Goal: Task Accomplishment & Management: Complete application form

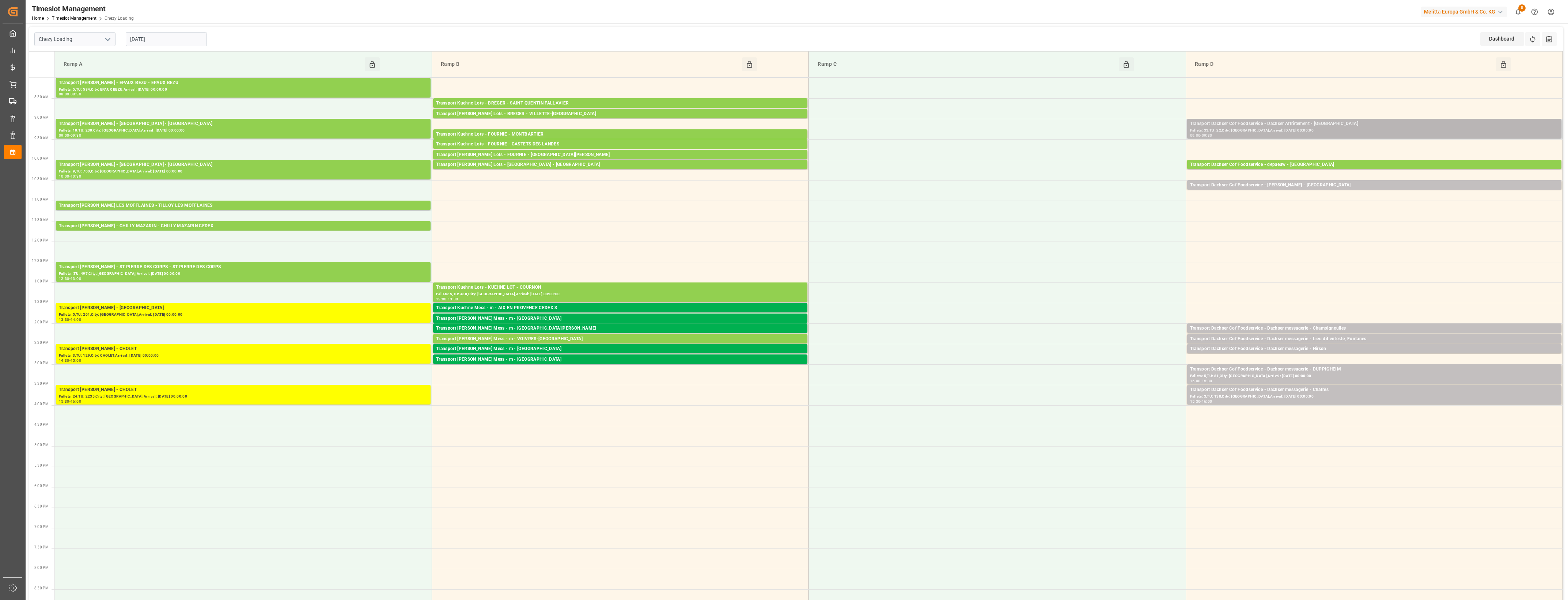
click at [1351, 124] on div "Transport Dachser Cof Foodservice - Dachser Affrètement - [GEOGRAPHIC_DATA]" at bounding box center [1374, 124] width 368 height 7
click at [1110, 159] on button "Open" at bounding box center [1091, 157] width 51 height 9
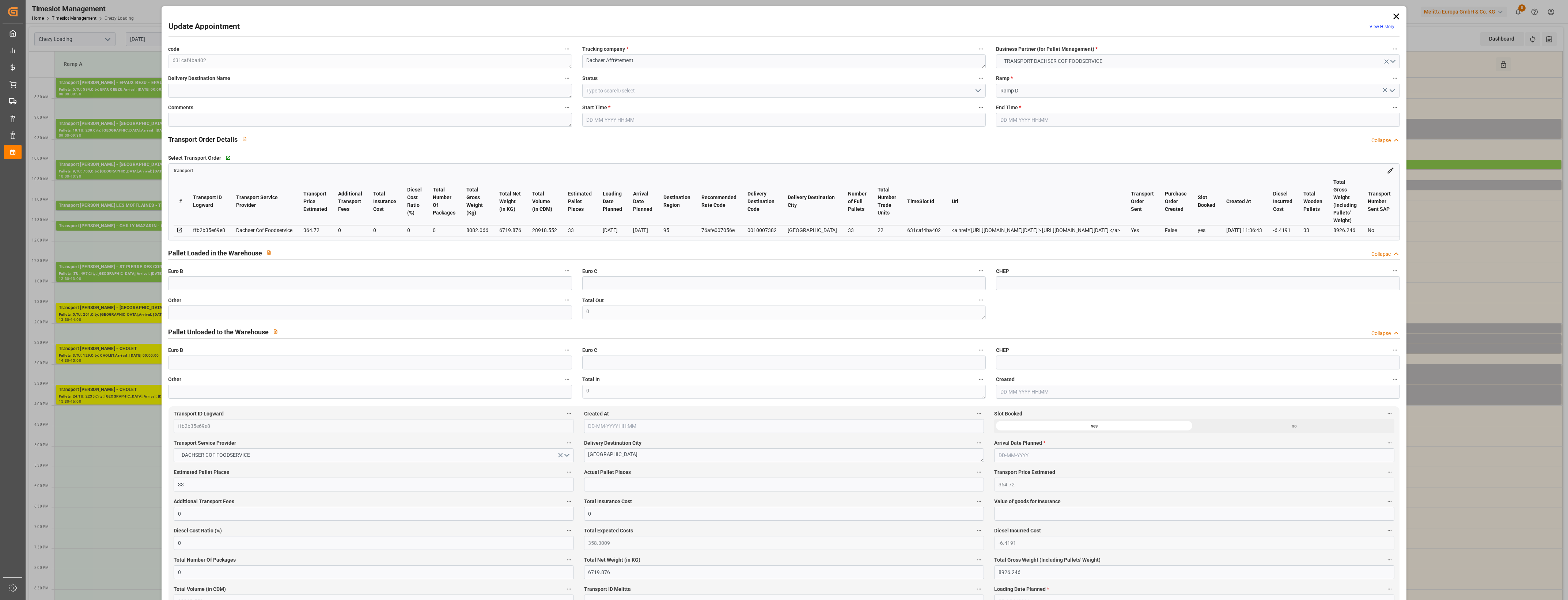
type input "33"
type input "364.72"
type input "0"
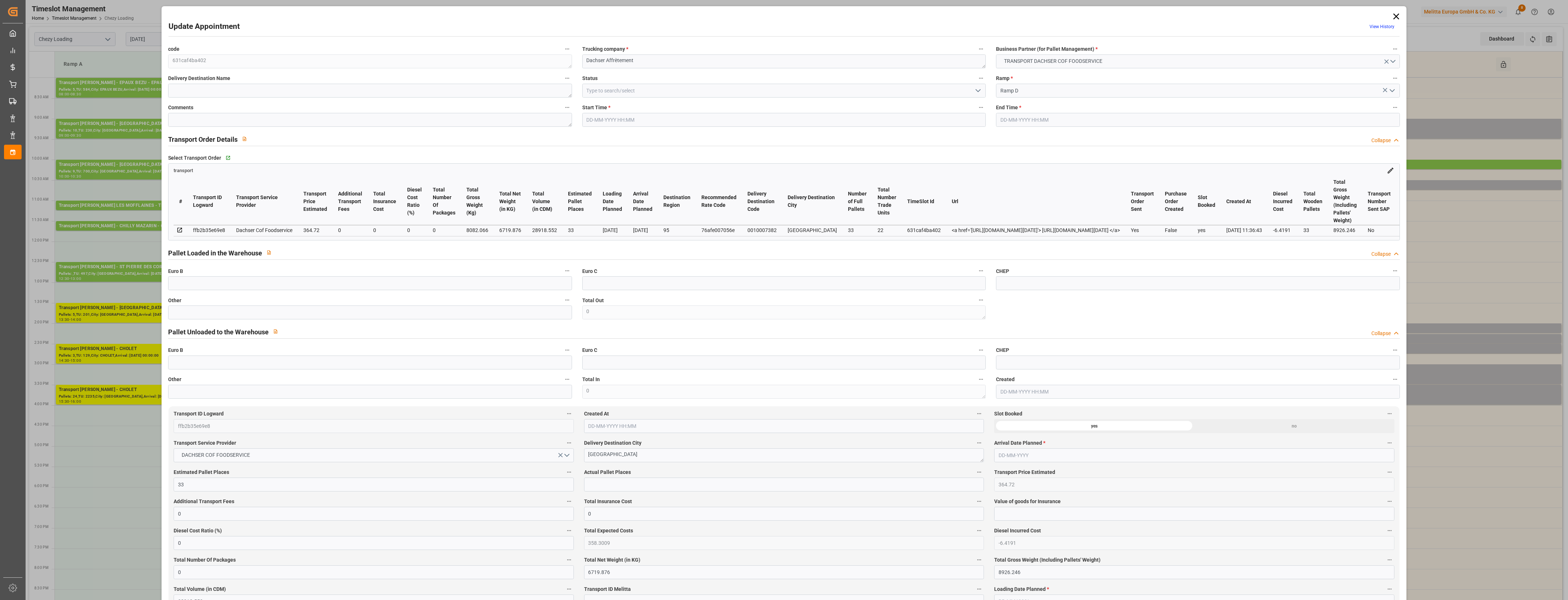
type input "358.3009"
type input "-6.4191"
type input "0"
type input "6719.876"
type input "8926.246"
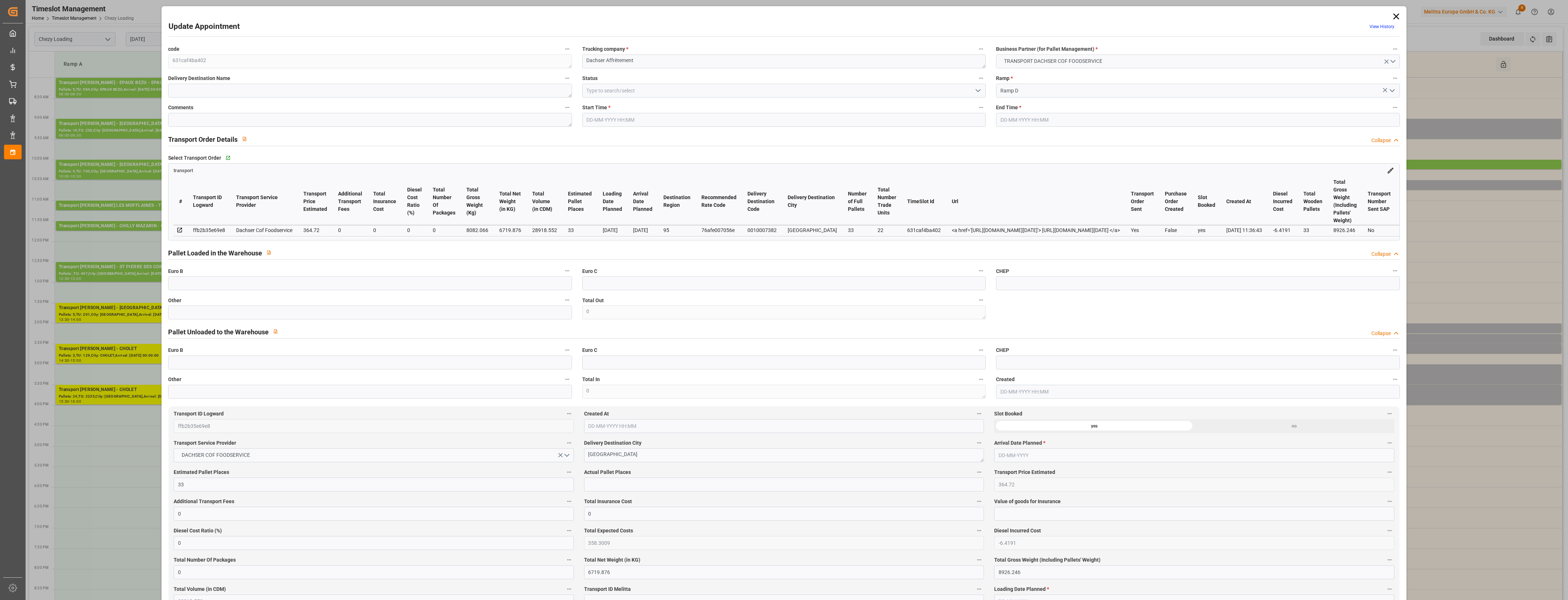
type input "28918.552"
type input "95"
type input "33"
type input "22"
type input "33"
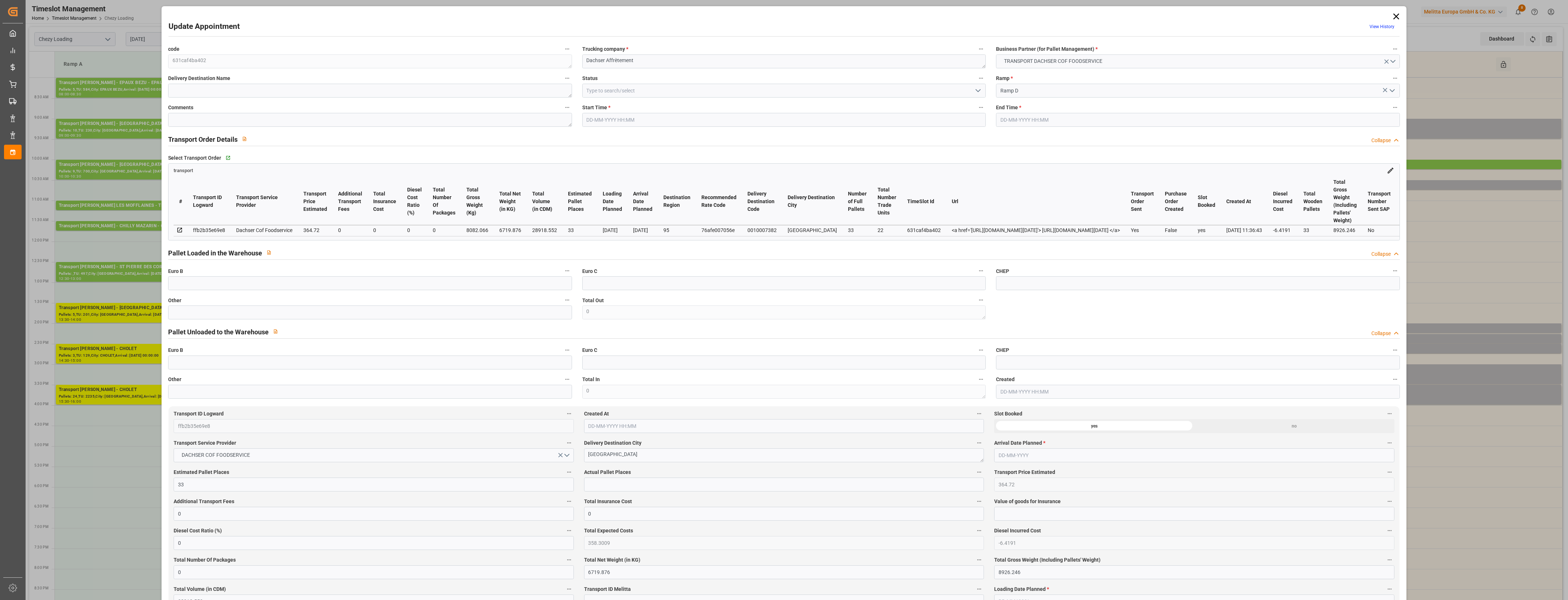
type input "101"
type input "8082.066"
type input "0"
type input "4710.8598"
type input "0"
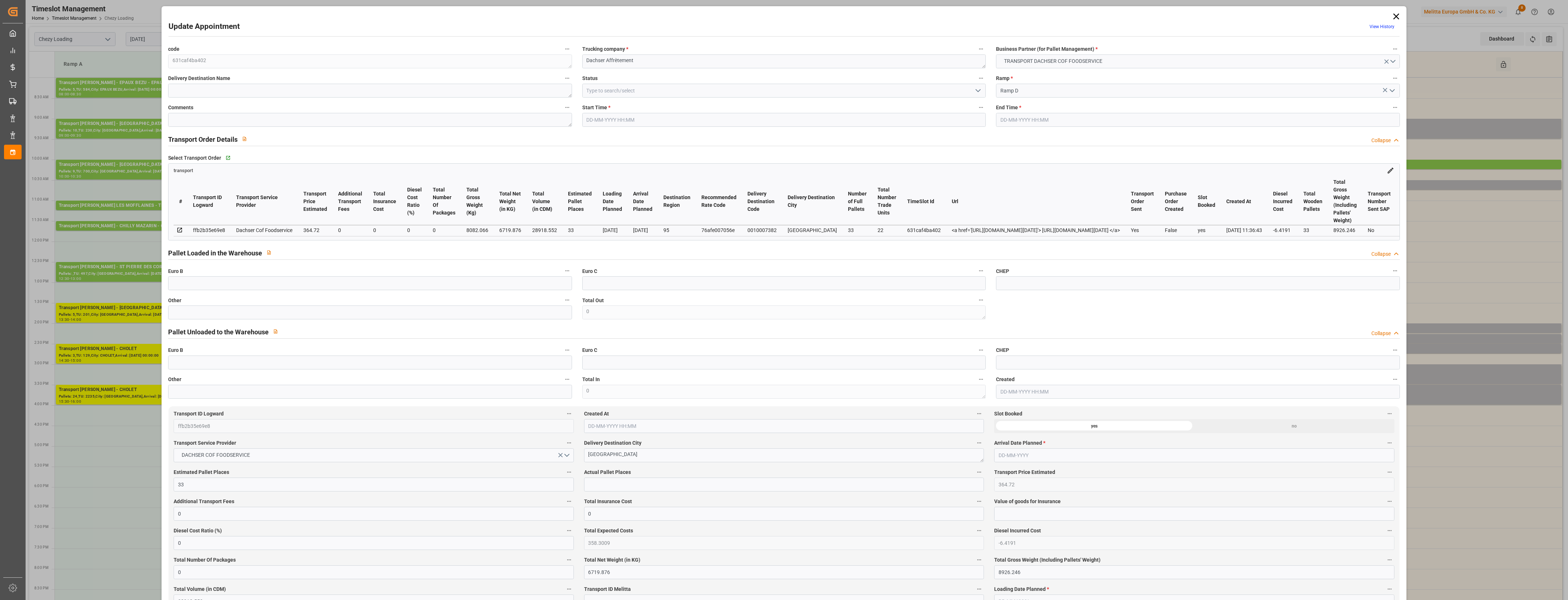
type input "0"
type input "21"
type input "35"
type input "[DATE] 09:00"
type input "[DATE] 09:30"
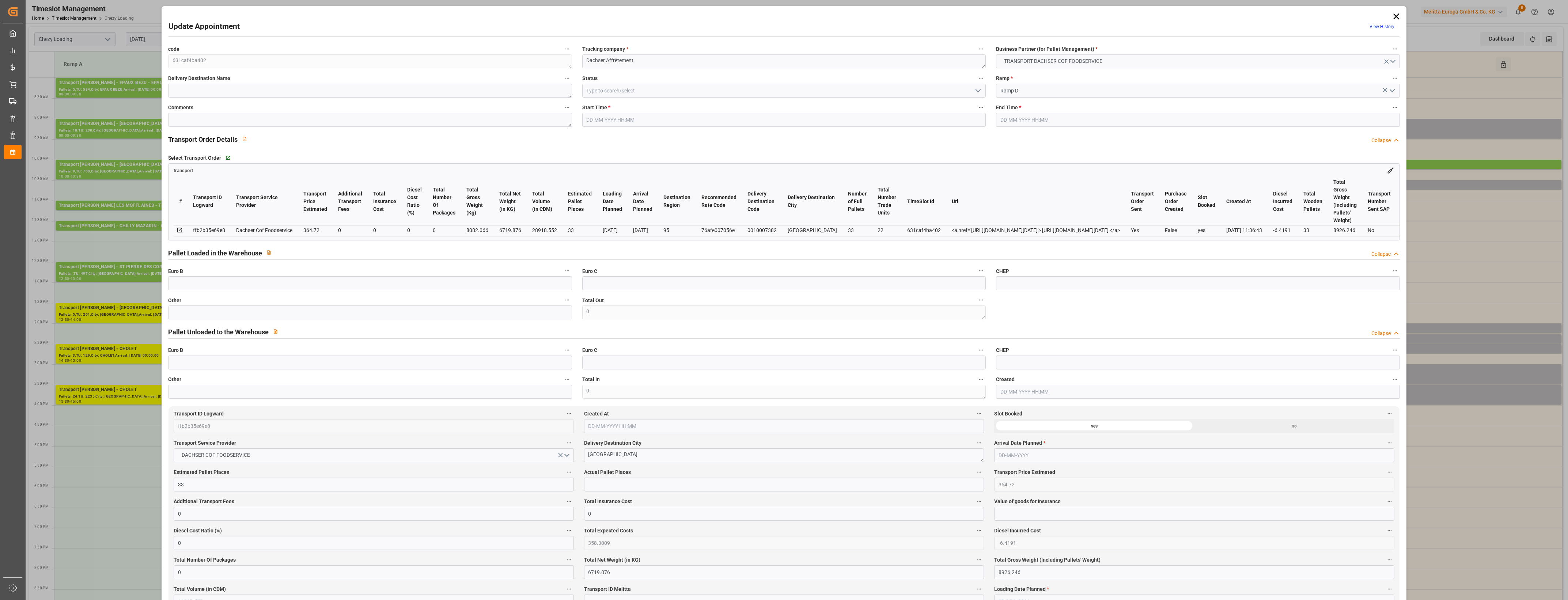
type input "[DATE] 12:31"
type input "[DATE] 11:36"
type input "[DATE]"
click at [1397, 13] on icon at bounding box center [1396, 17] width 10 height 10
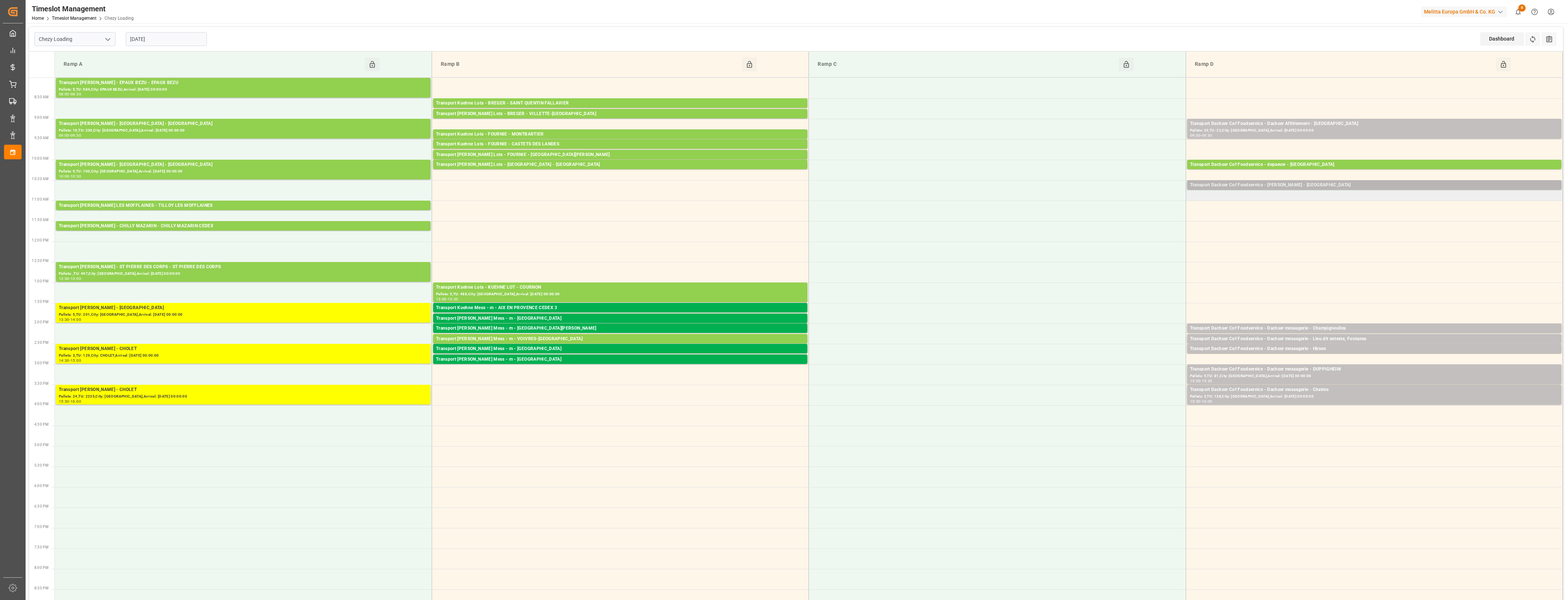
click at [1387, 185] on div "Transport Dachser Cof Foodservice - [PERSON_NAME] - [GEOGRAPHIC_DATA]" at bounding box center [1374, 184] width 368 height 7
click at [1086, 222] on button "Open" at bounding box center [1091, 218] width 51 height 9
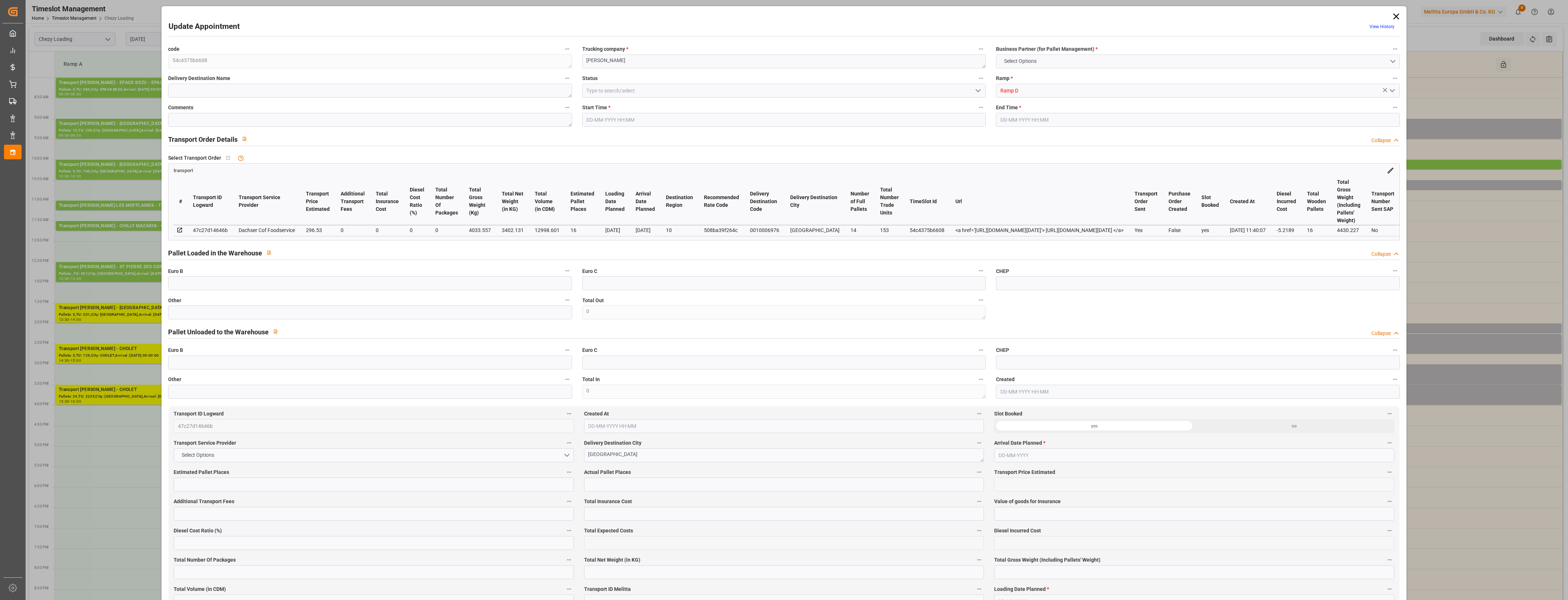
type input "16"
type input "296.53"
type input "0"
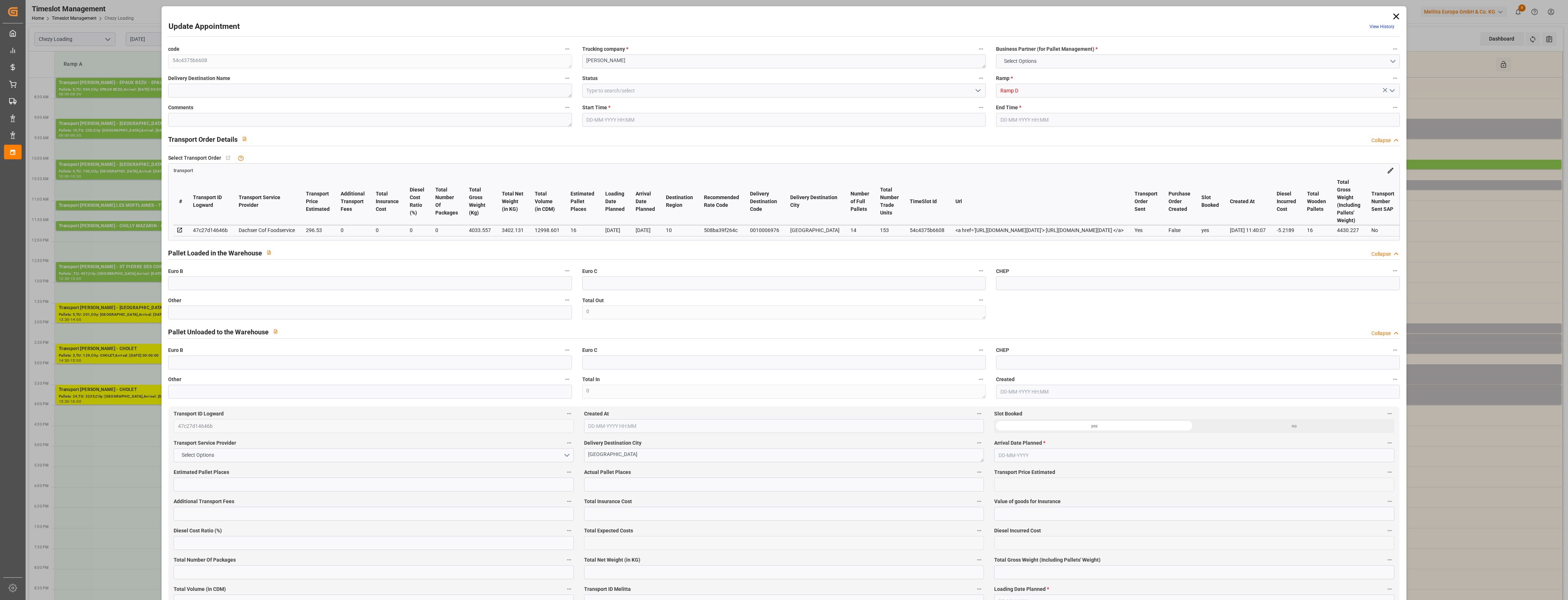
type input "291.3111"
type input "-5.2189"
type input "0"
type input "3402.131"
type input "4430.227"
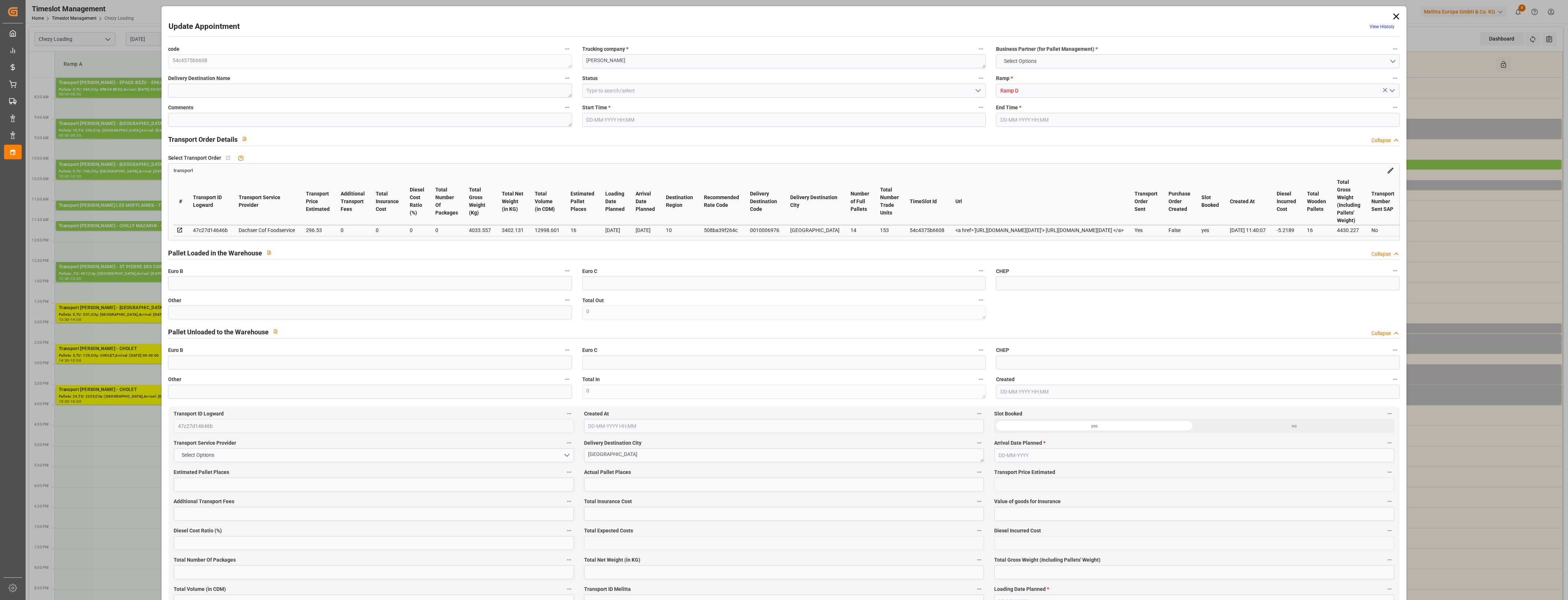
type input "12998.601"
type input "10"
type input "14"
type input "153"
type input "16"
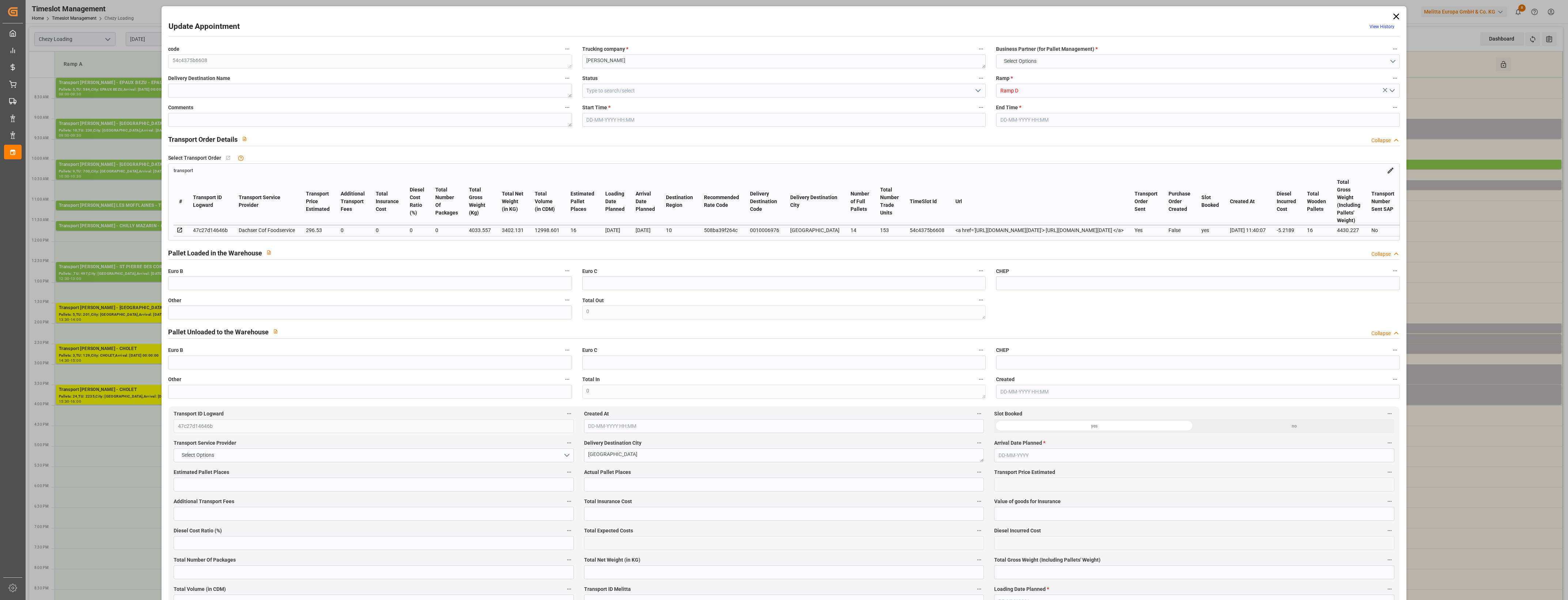
type input "101"
type input "4033.557"
type input "0"
type input "4710.8598"
type input "0"
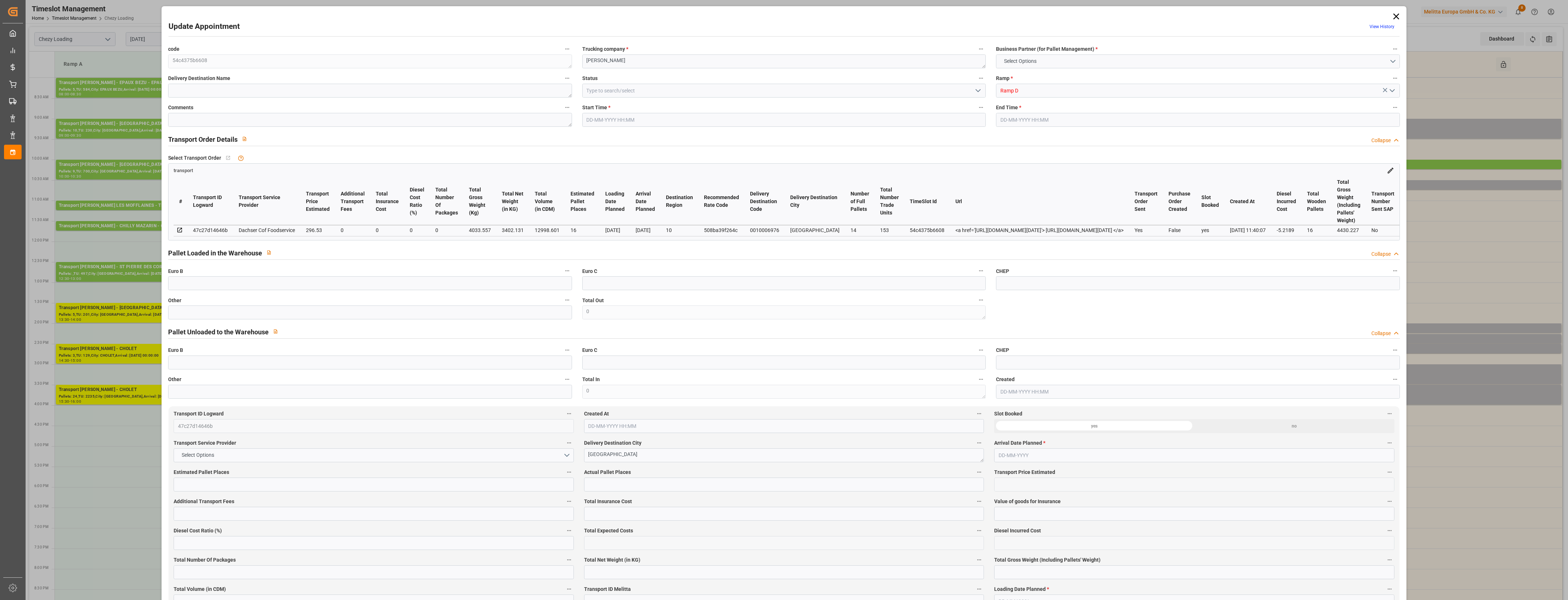
type input "0"
type input "21"
type input "35"
type input "[DATE] 10:30"
type input "[DATE] 10:45"
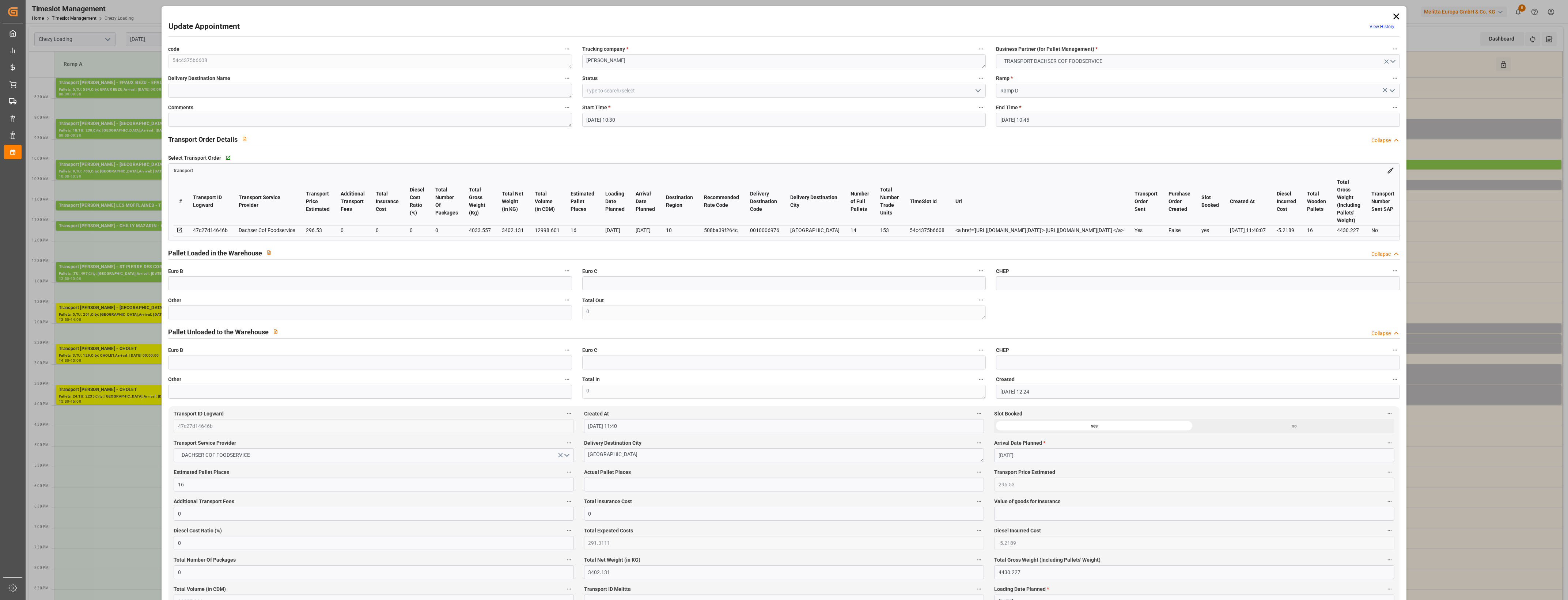
type input "[DATE] 12:24"
type input "[DATE] 11:40"
type input "[DATE]"
click at [1396, 15] on icon at bounding box center [1396, 17] width 10 height 10
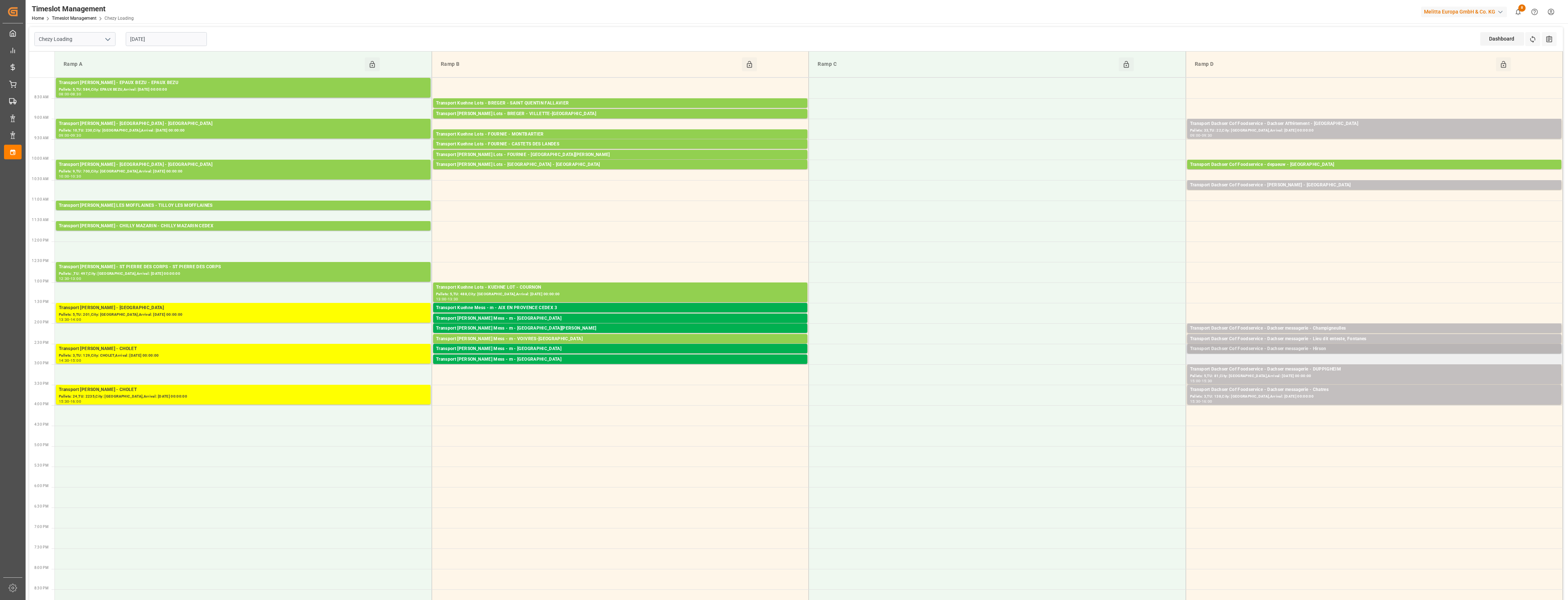
click at [1322, 349] on div "Transport Dachser Cof Foodservice - Dachser messagerie - Hirson" at bounding box center [1374, 348] width 368 height 7
click at [1089, 384] on button "Open" at bounding box center [1091, 382] width 51 height 9
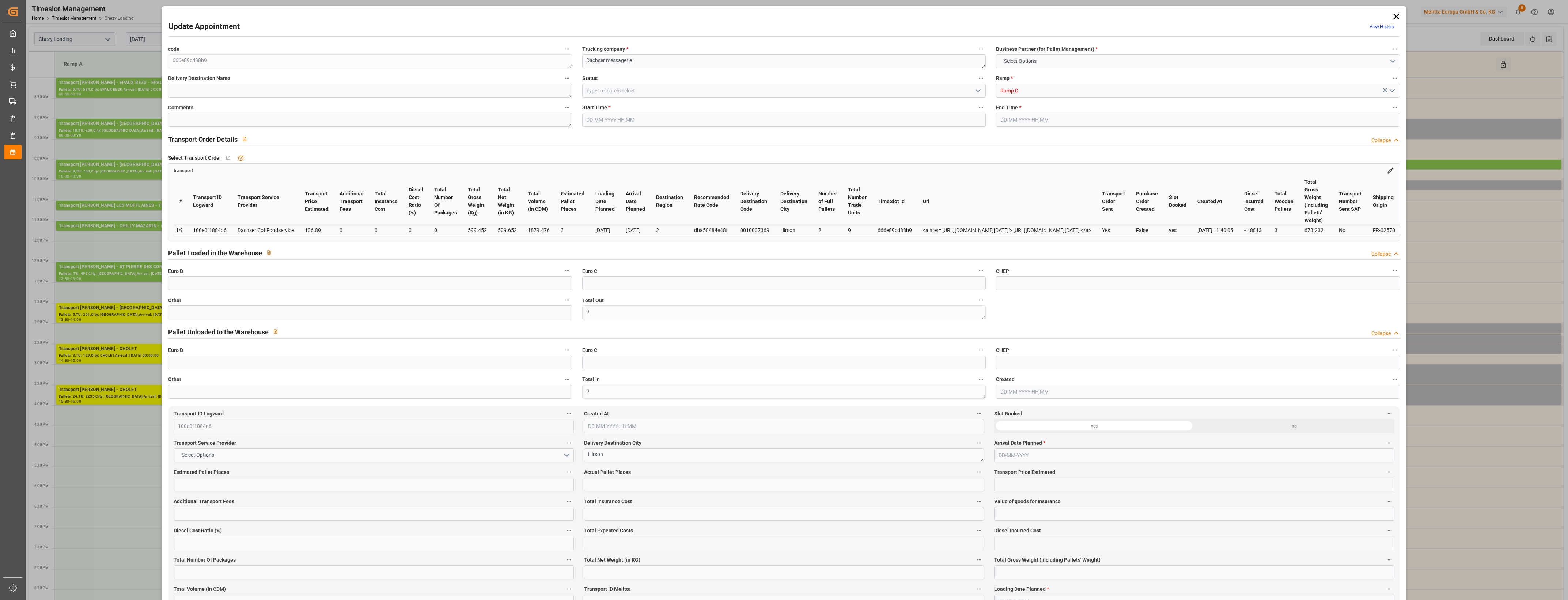
type input "3"
type input "106.89"
type input "0"
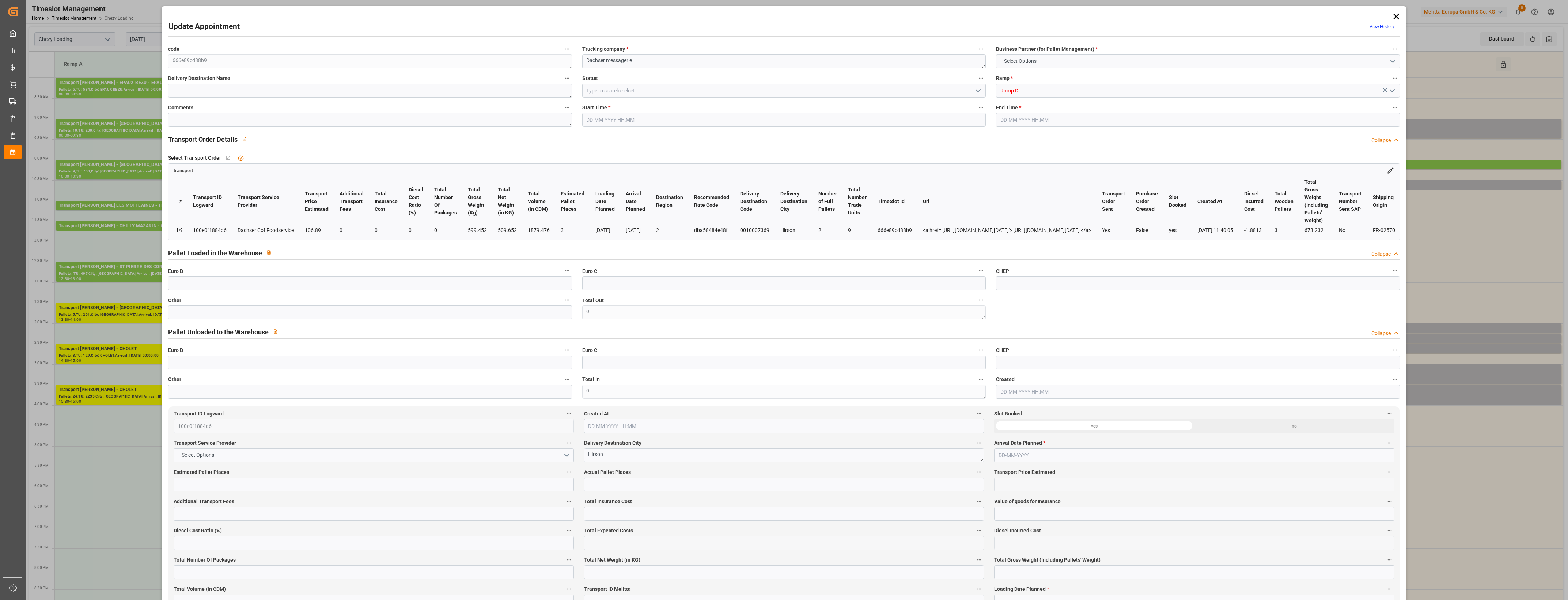
type input "105.0087"
type input "-1.8813"
type input "0"
type input "509.652"
type input "673.232"
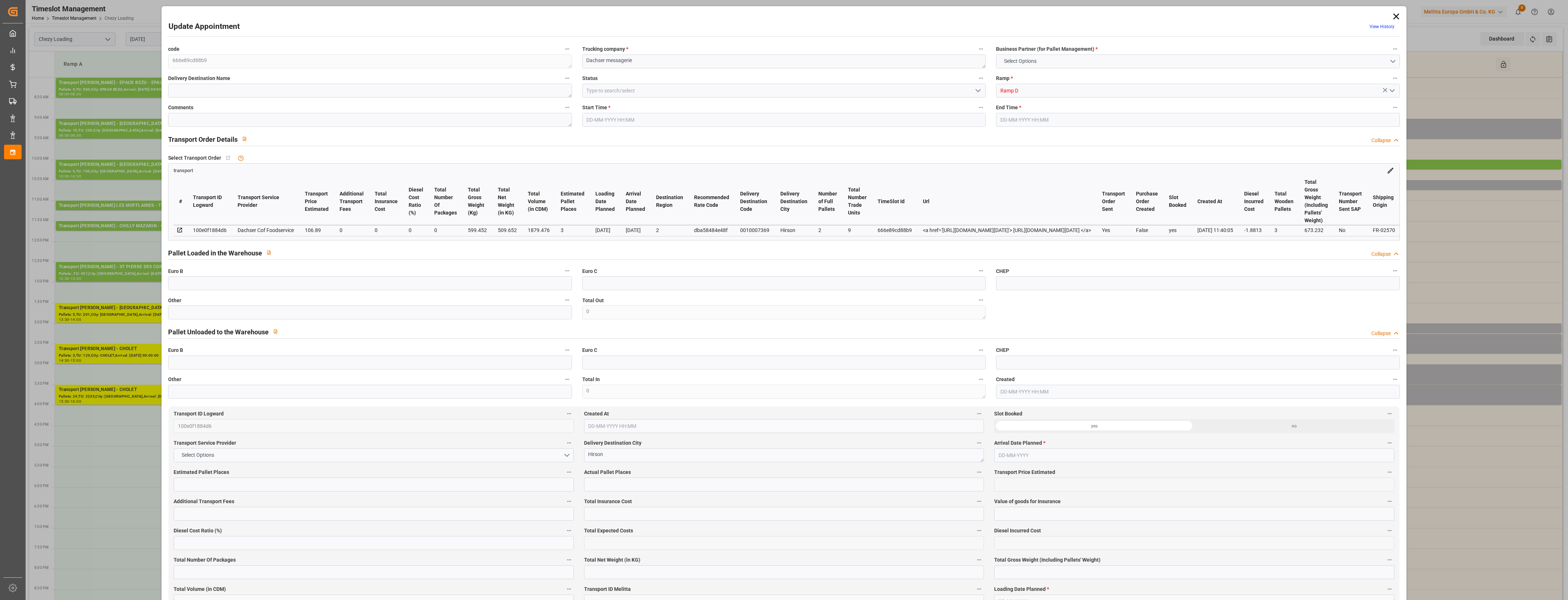
type input "1879.476"
type input "2"
type input "9"
type input "3"
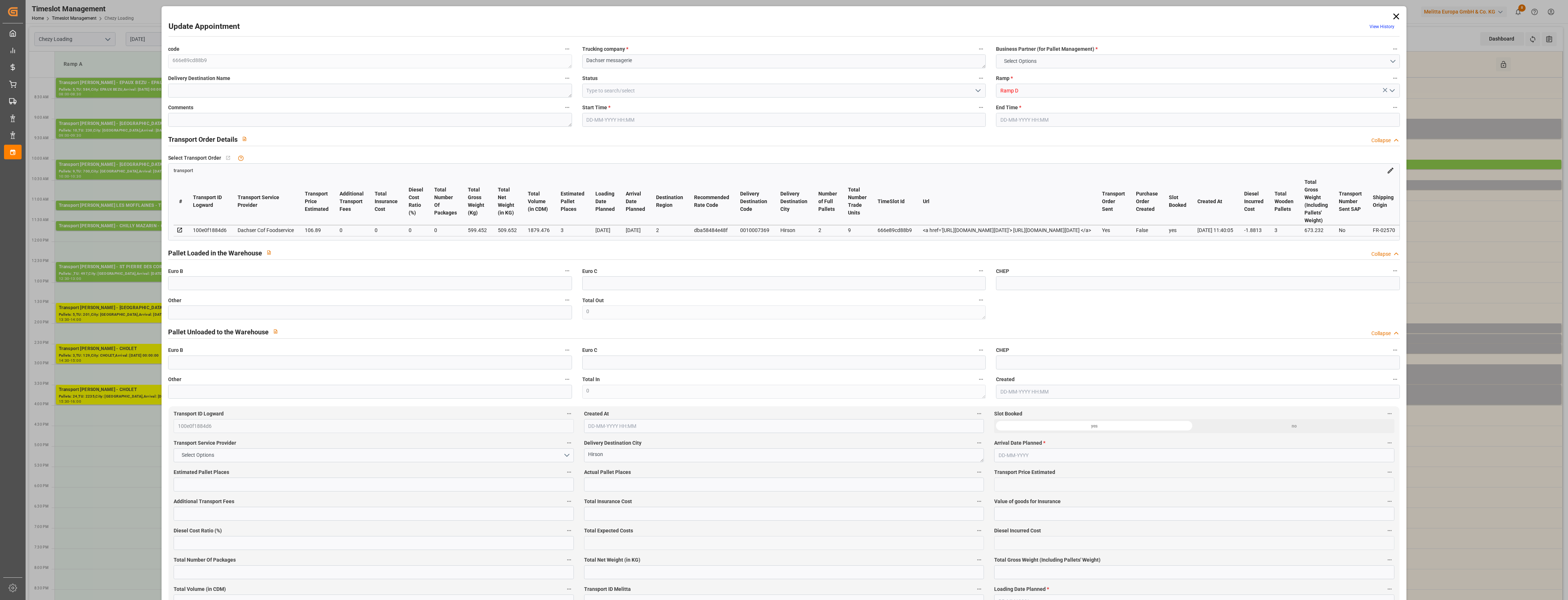
type input "101"
type input "599.452"
type input "0"
type input "4710.8598"
type input "0"
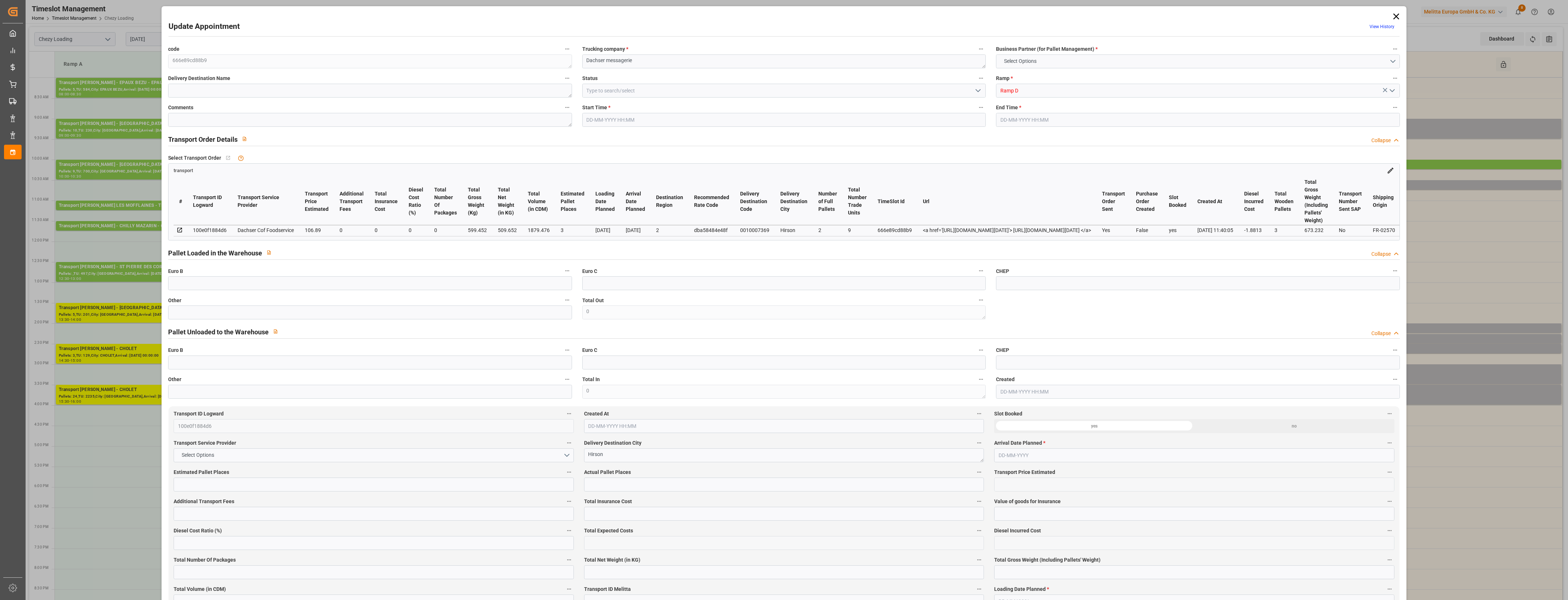
type input "0"
type input "21"
type input "35"
type input "[DATE] 14:30"
type input "[DATE] 14:45"
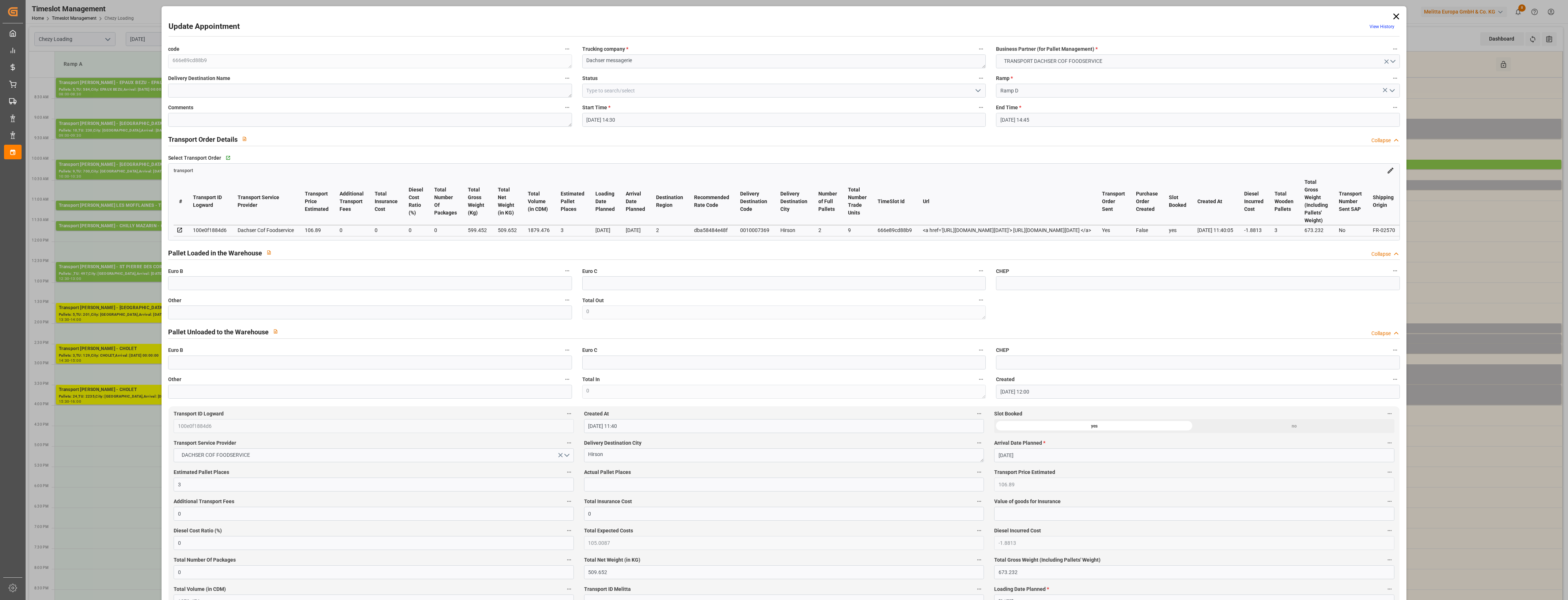
type input "[DATE] 12:00"
type input "[DATE] 11:40"
type input "[DATE]"
click at [183, 322] on div "Other" at bounding box center [370, 307] width 414 height 29
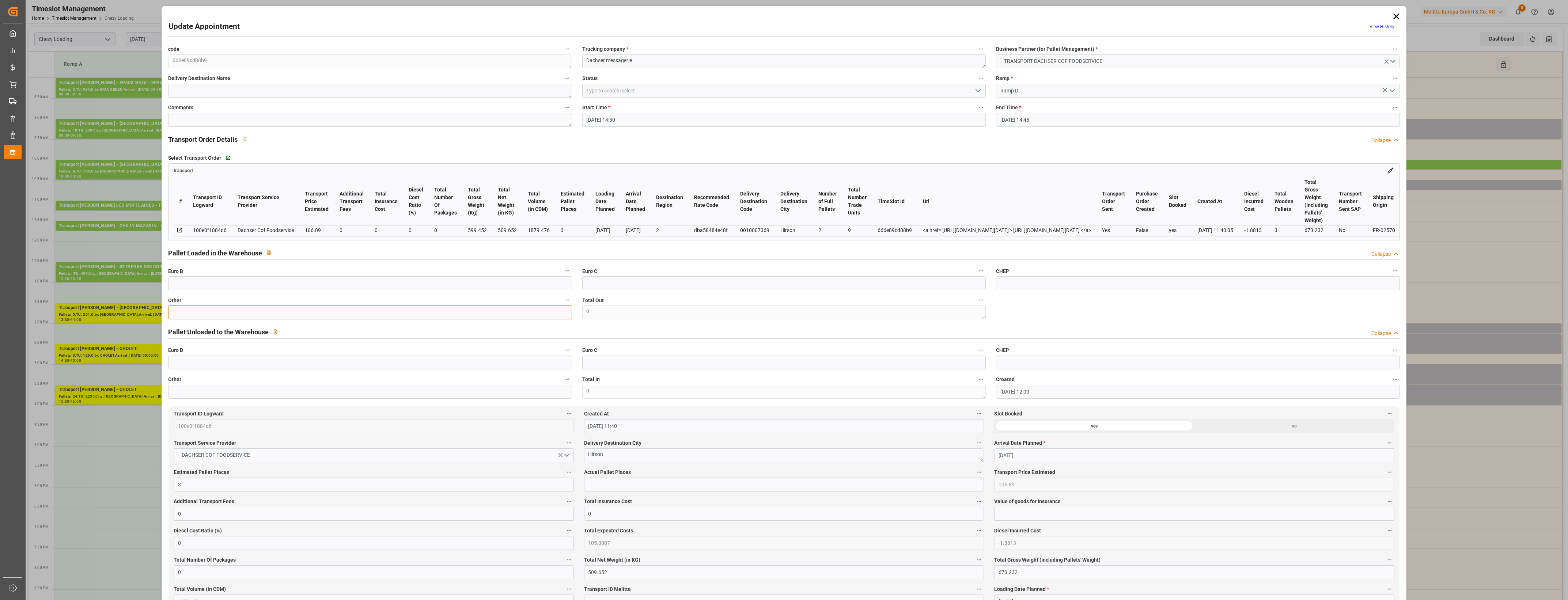
click at [182, 318] on input "text" at bounding box center [370, 312] width 404 height 14
type input "3"
click at [618, 491] on input "text" at bounding box center [784, 485] width 400 height 14
type input "3"
click at [682, 474] on label "Actual Pallet Places" at bounding box center [784, 473] width 400 height 10
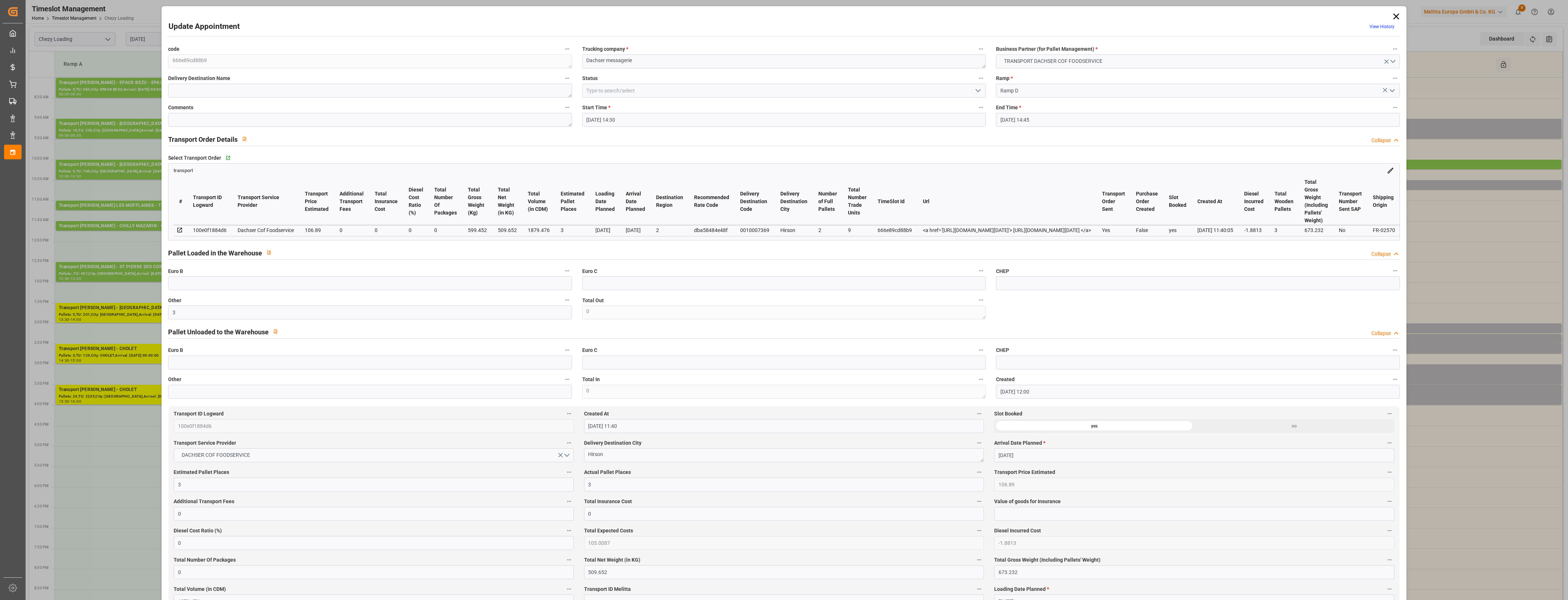
click at [975, 474] on button "Actual Pallet Places" at bounding box center [979, 472] width 10 height 10
click at [979, 90] on div at bounding box center [784, 300] width 1568 height 600
click at [977, 92] on polyline "open menu" at bounding box center [978, 90] width 4 height 2
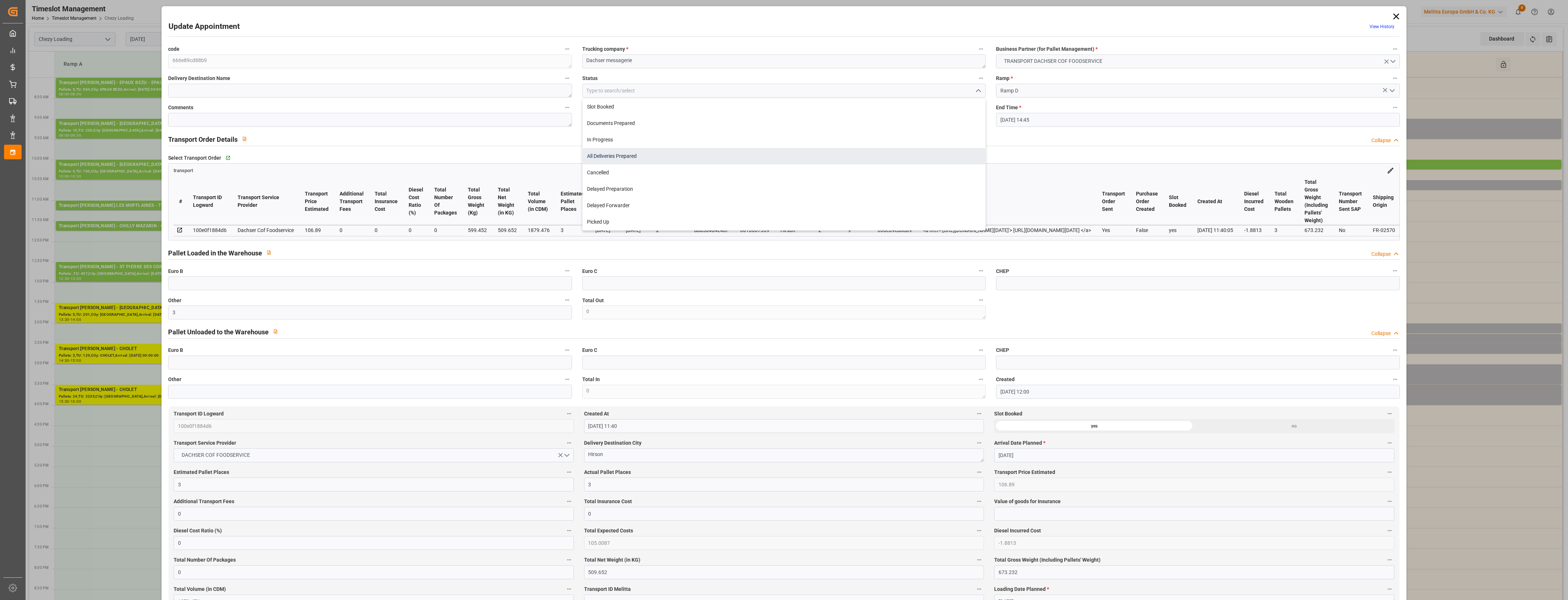
click at [657, 152] on div "All Deliveries Prepared" at bounding box center [784, 156] width 403 height 17
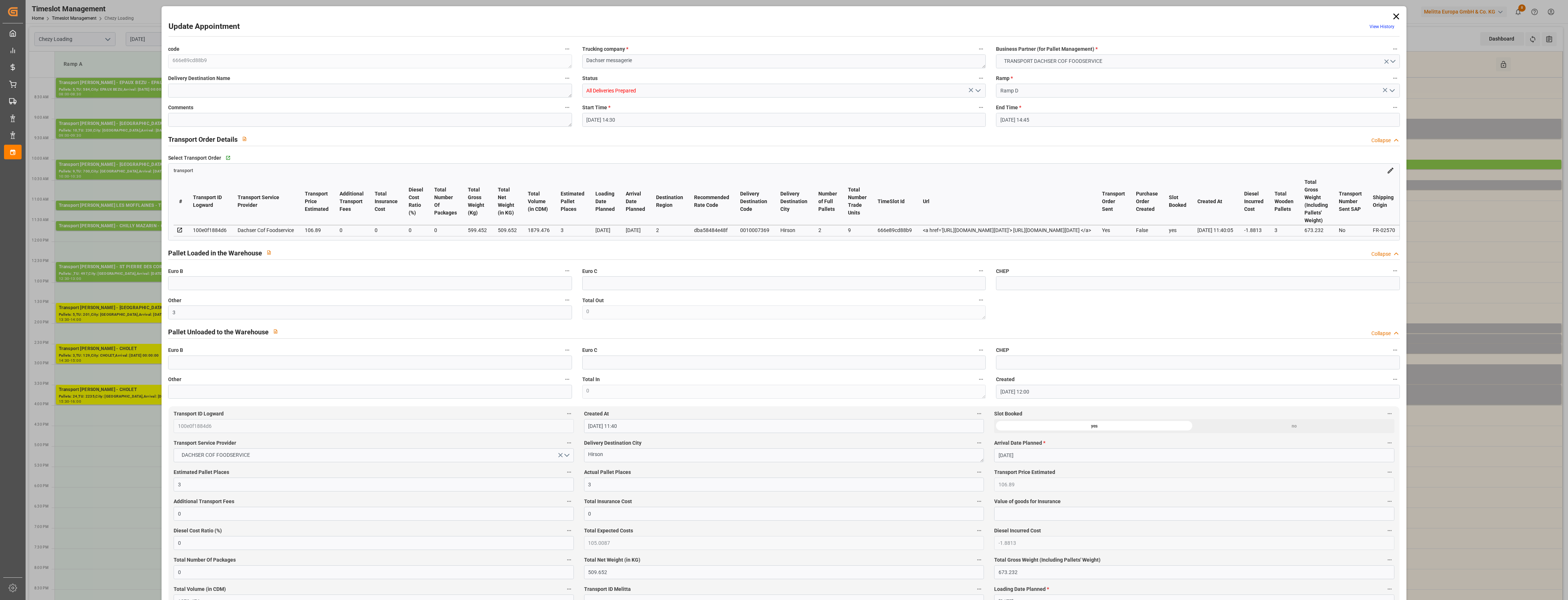
type input "All Deliveries Prepared"
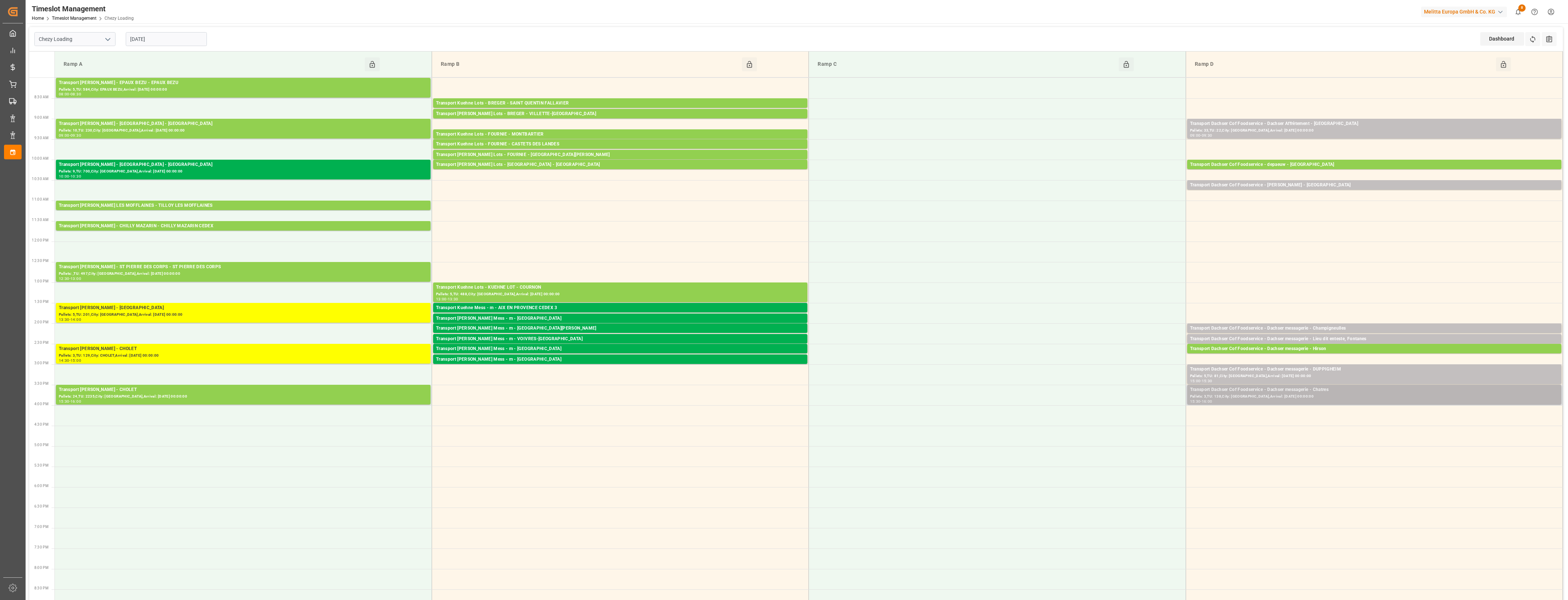
click at [1336, 396] on div "Pallets: 3,TU: 138,City: [GEOGRAPHIC_DATA],Arrival: [DATE] 00:00:00" at bounding box center [1374, 396] width 368 height 6
click at [1110, 424] on button "Open" at bounding box center [1091, 423] width 51 height 9
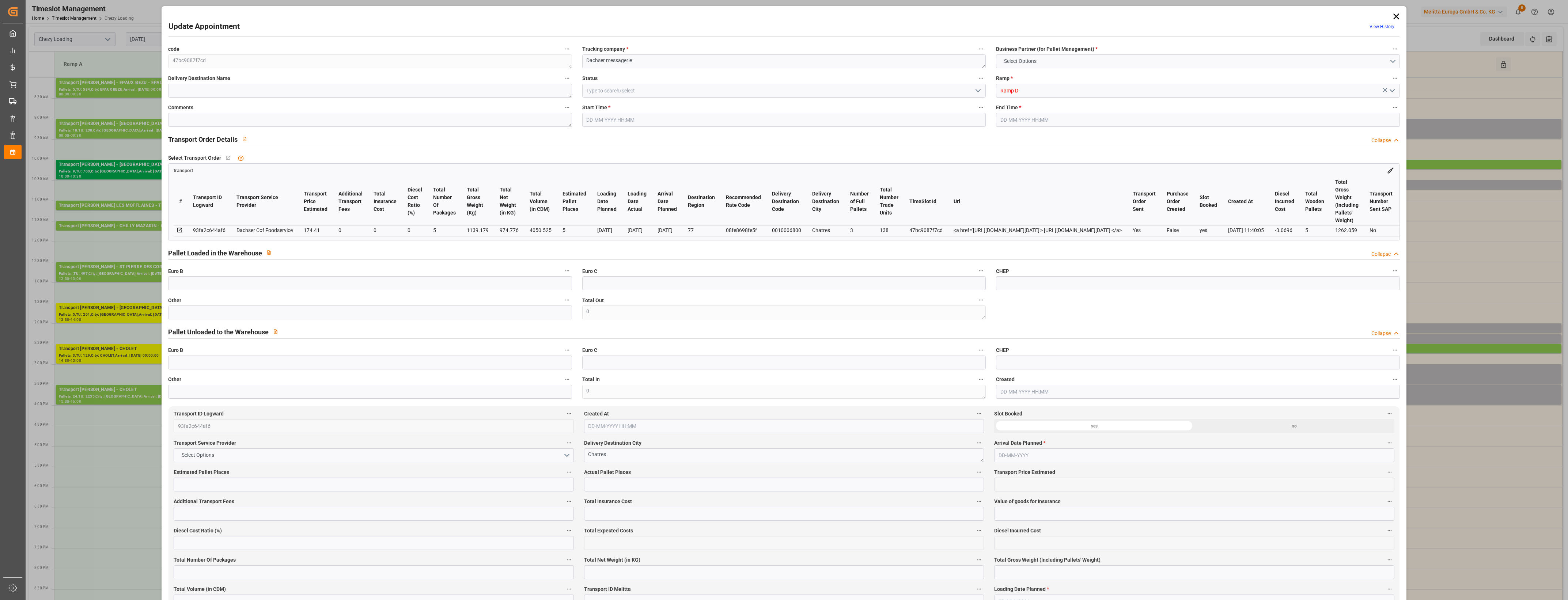
type input "5"
type input "174.41"
type input "0"
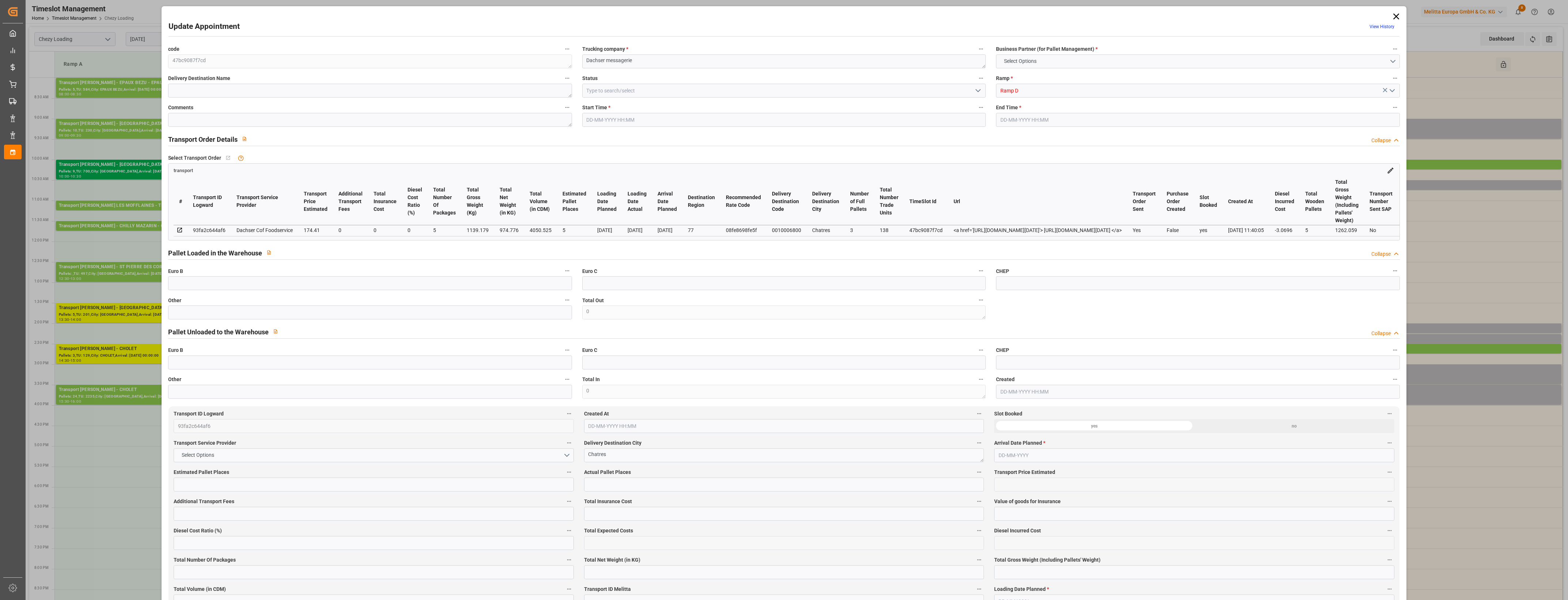
type input "171.3404"
type input "-3.0696"
type input "5"
type input "974.776"
type input "1262.059"
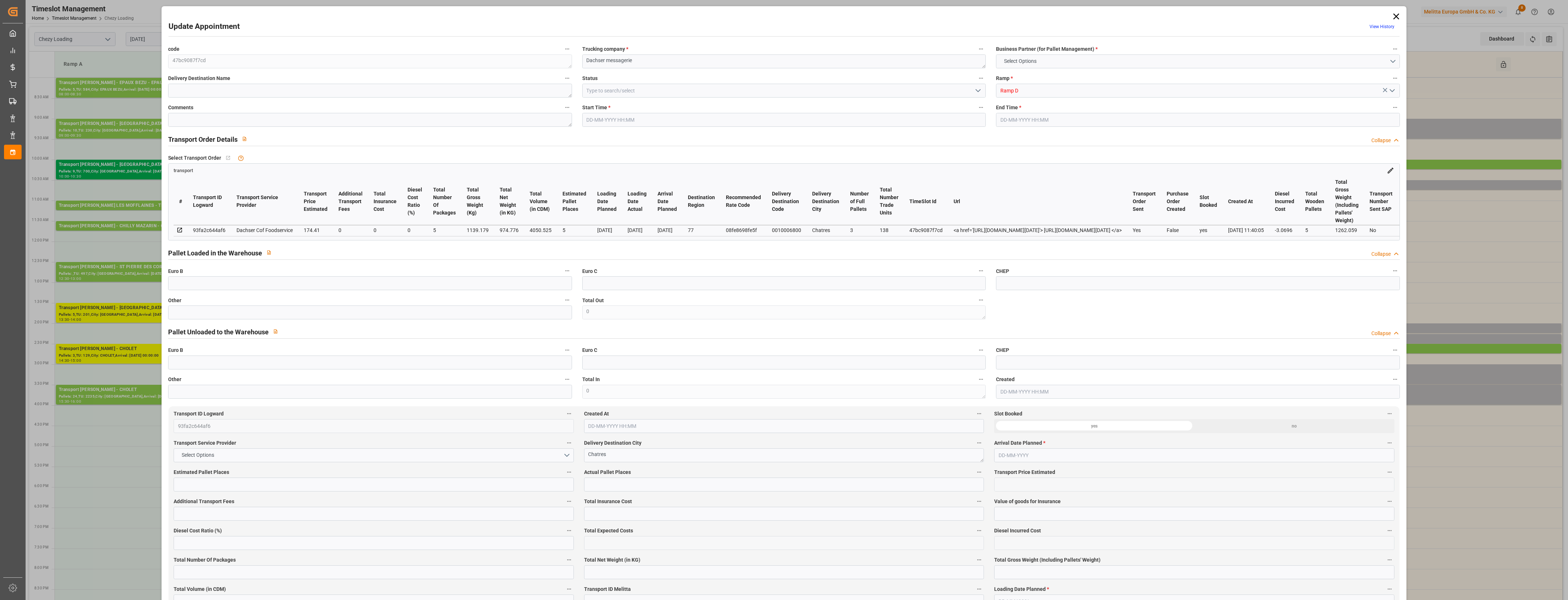
type input "4050.525"
type input "77"
type input "3"
type input "138"
type input "5"
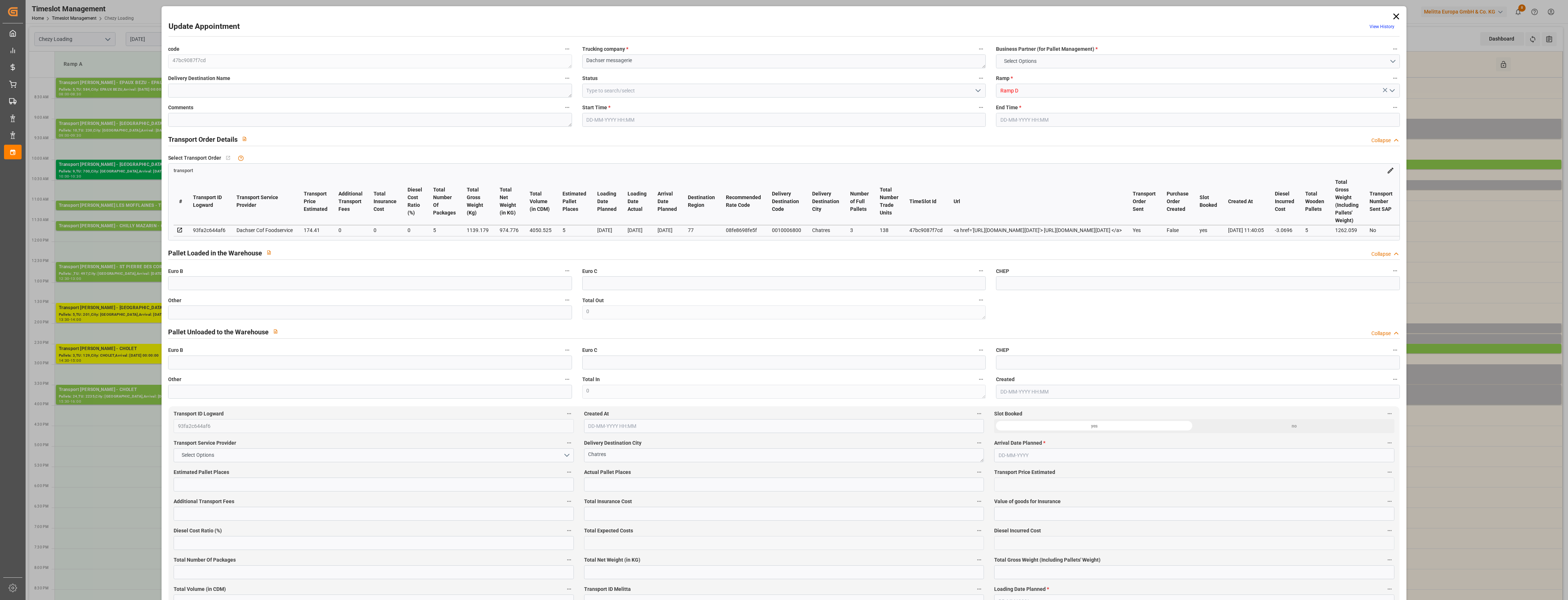
type input "101"
type input "1139.179"
type input "0"
type input "4710.8598"
type input "0"
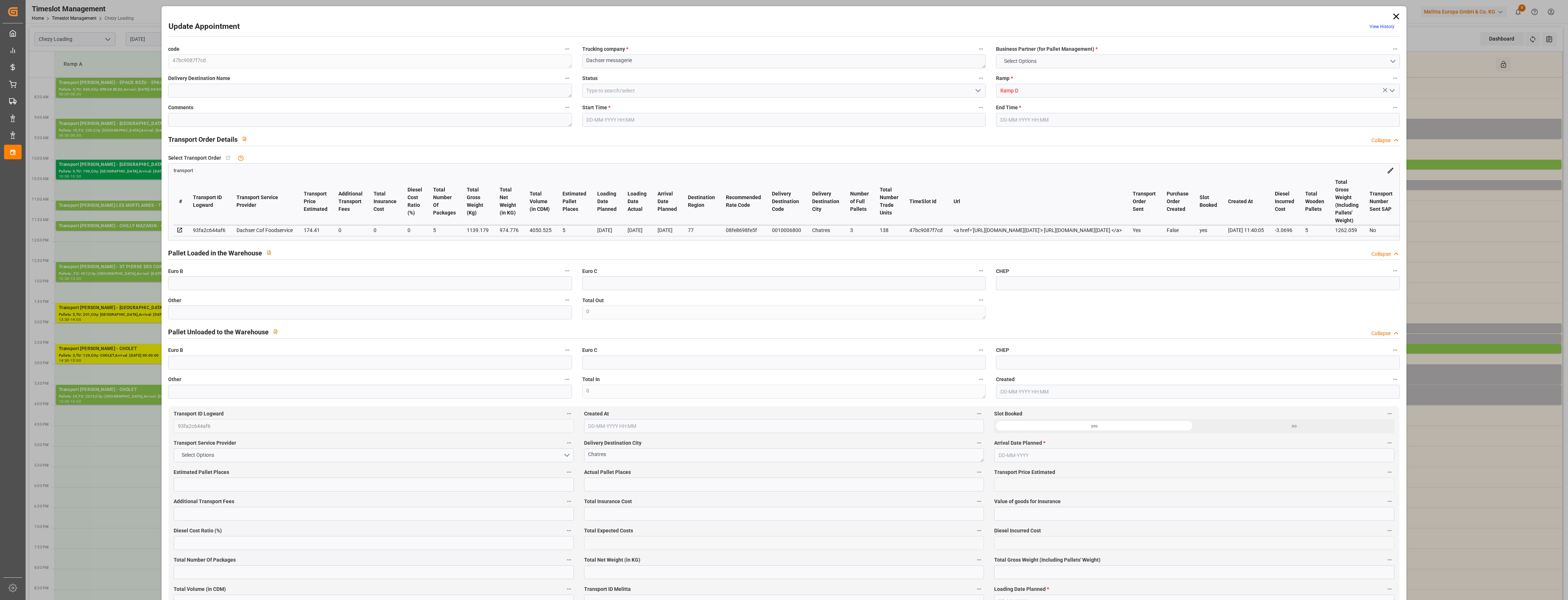
type input "0"
type input "21"
type input "35"
type input "[DATE] 15:30"
type input "[DATE] 16:00"
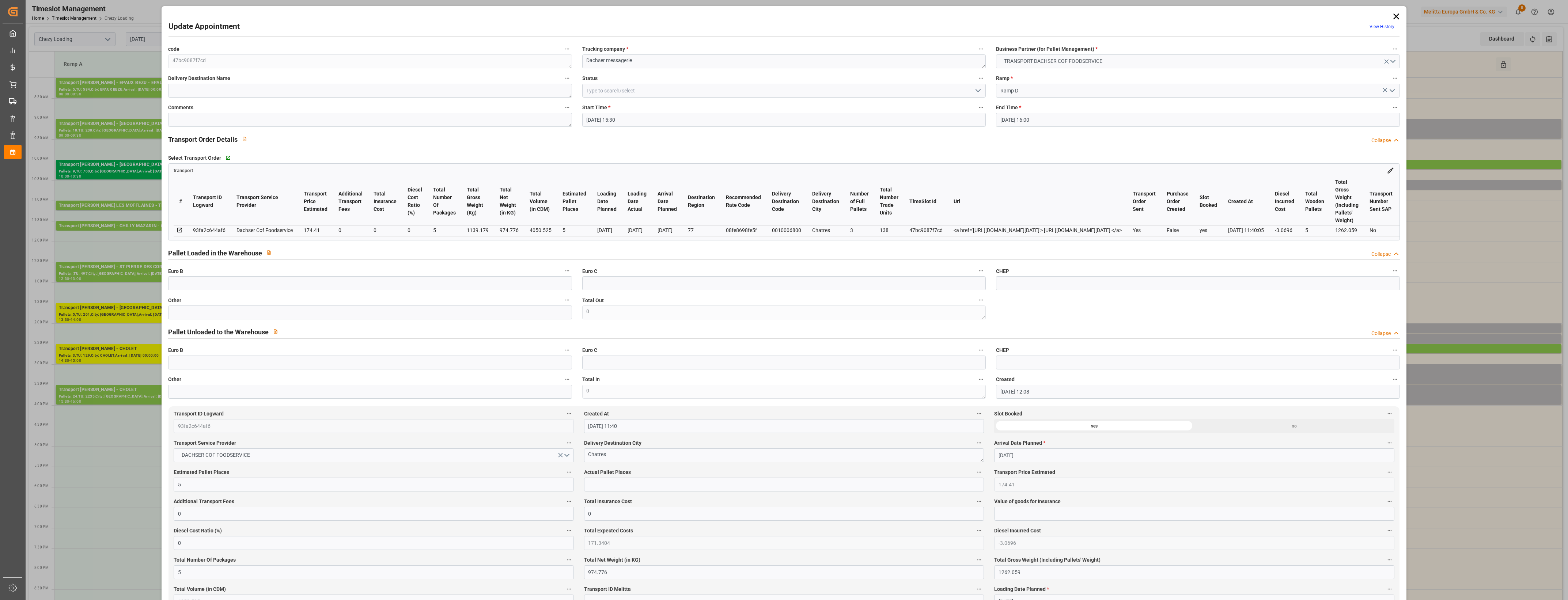
type input "[DATE] 12:08"
type input "[DATE] 11:40"
type input "[DATE]"
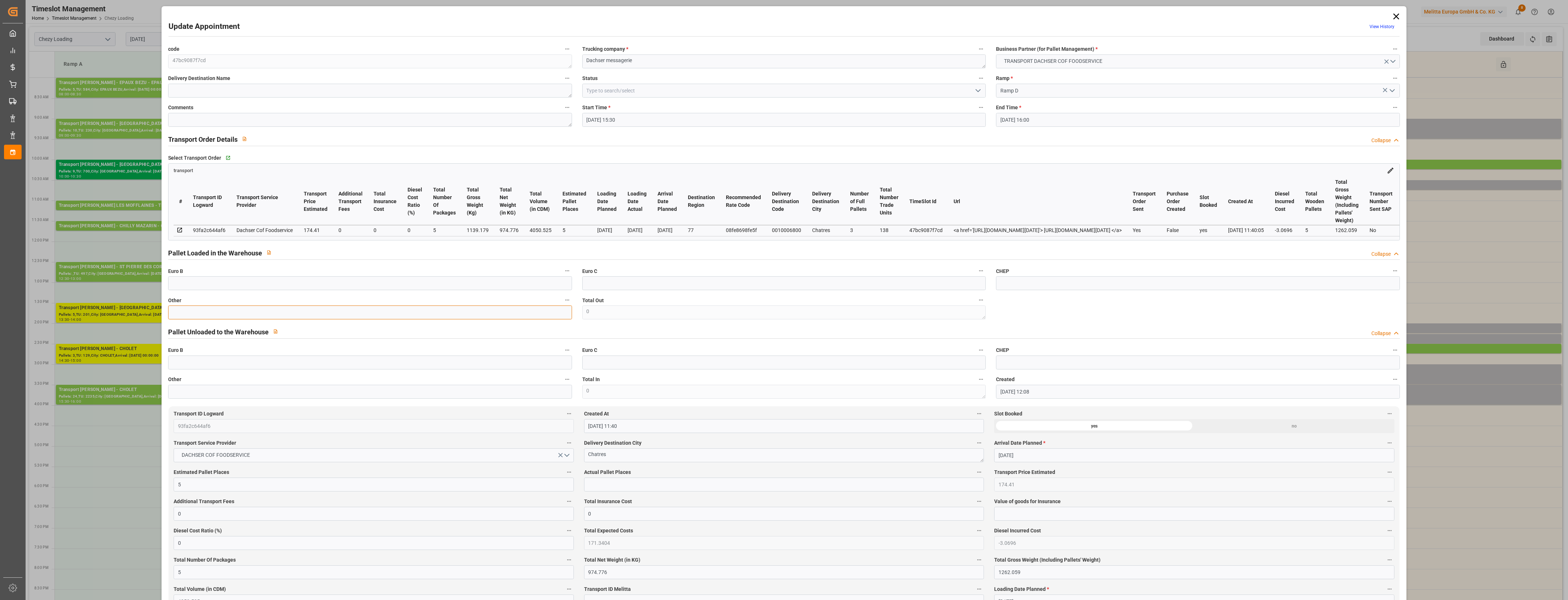
click at [242, 309] on input "text" at bounding box center [370, 312] width 404 height 14
type input "5"
click at [621, 484] on input "text" at bounding box center [784, 485] width 400 height 14
type input "5"
click at [661, 470] on label "Actual Pallet Places" at bounding box center [784, 473] width 400 height 10
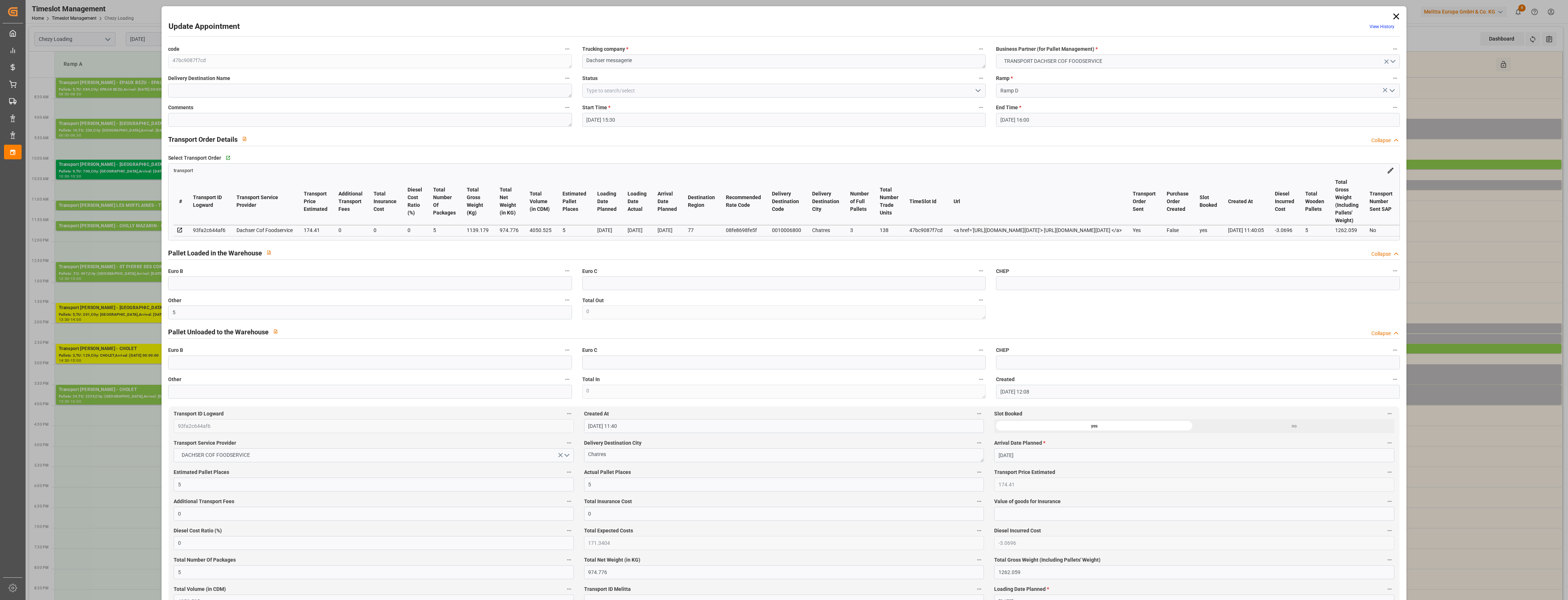
click at [975, 470] on button "Actual Pallet Places" at bounding box center [979, 472] width 10 height 10
click at [708, 478] on div at bounding box center [784, 300] width 1568 height 600
click at [979, 89] on icon "open menu" at bounding box center [978, 91] width 9 height 9
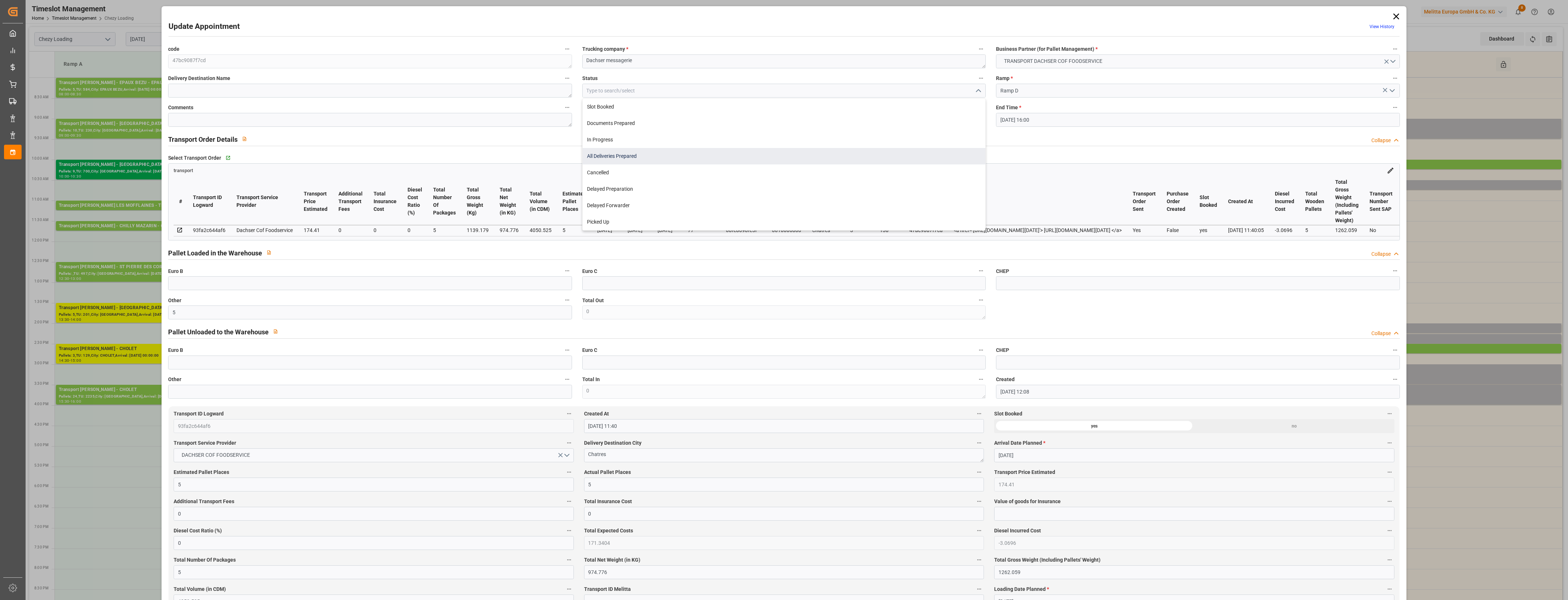
click at [627, 161] on div "All Deliveries Prepared" at bounding box center [784, 156] width 403 height 17
type input "All Deliveries Prepared"
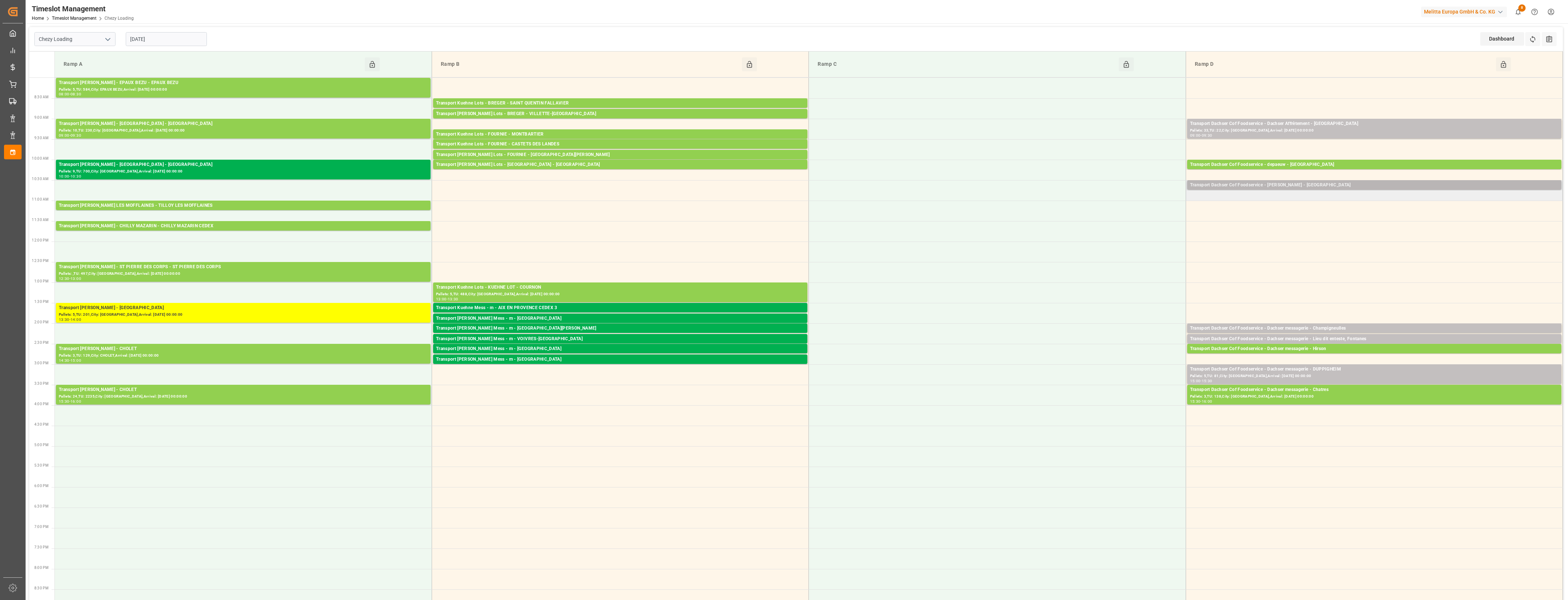
click at [1311, 186] on div "Transport Dachser Cof Foodservice - [PERSON_NAME] - [GEOGRAPHIC_DATA]" at bounding box center [1374, 184] width 368 height 7
click at [1103, 220] on button "Open" at bounding box center [1091, 218] width 51 height 9
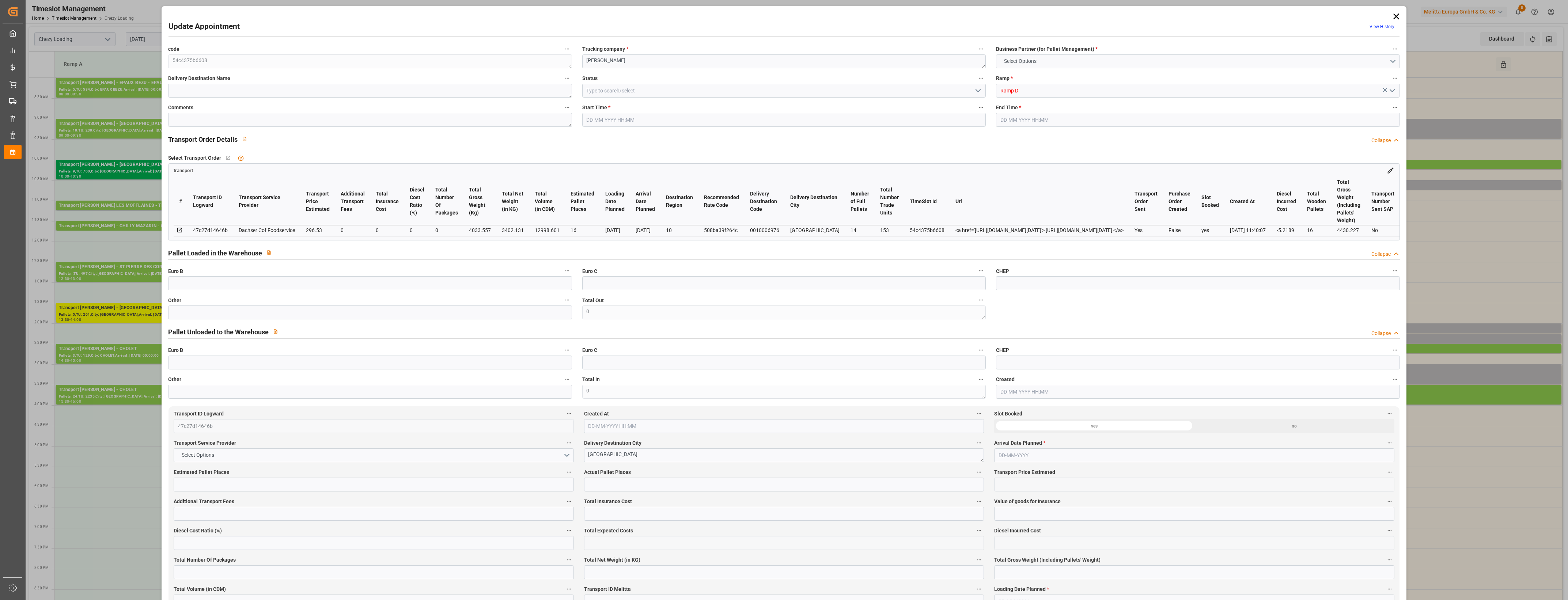
type input "16"
type input "296.53"
type input "0"
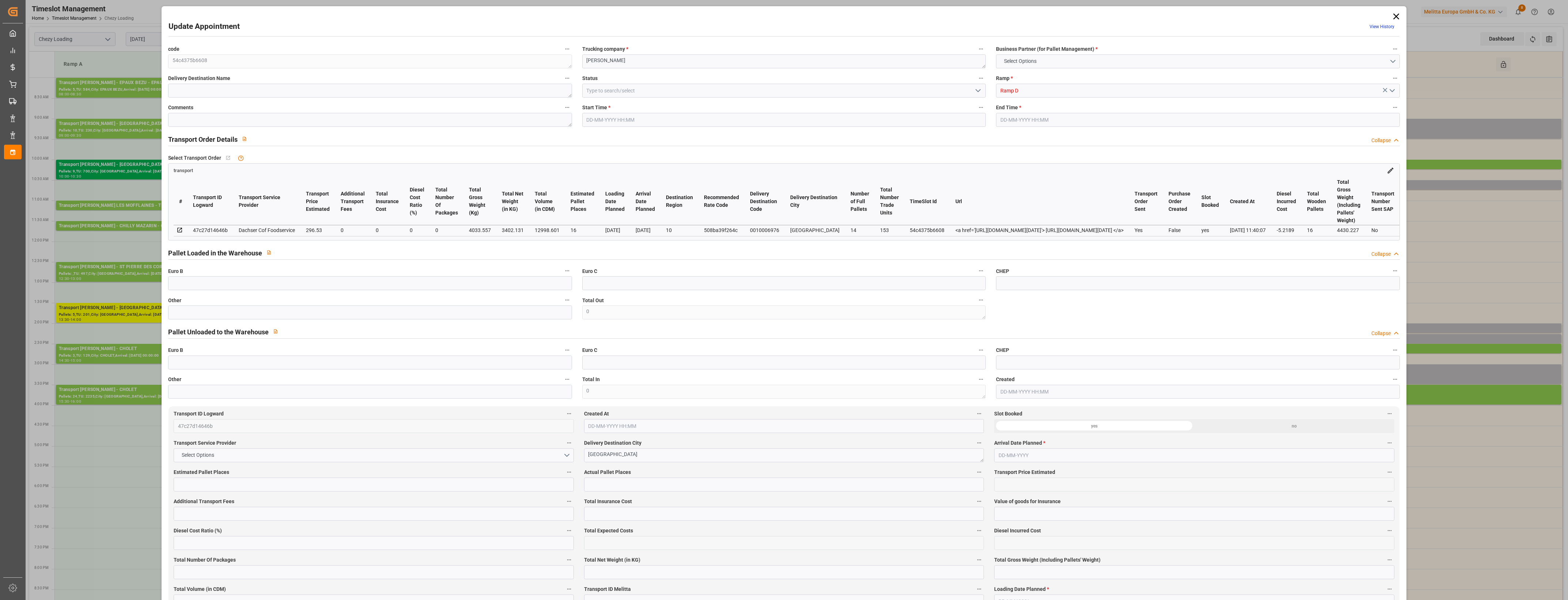
type input "291.3111"
type input "-5.2189"
type input "0"
type input "3402.131"
type input "4430.227"
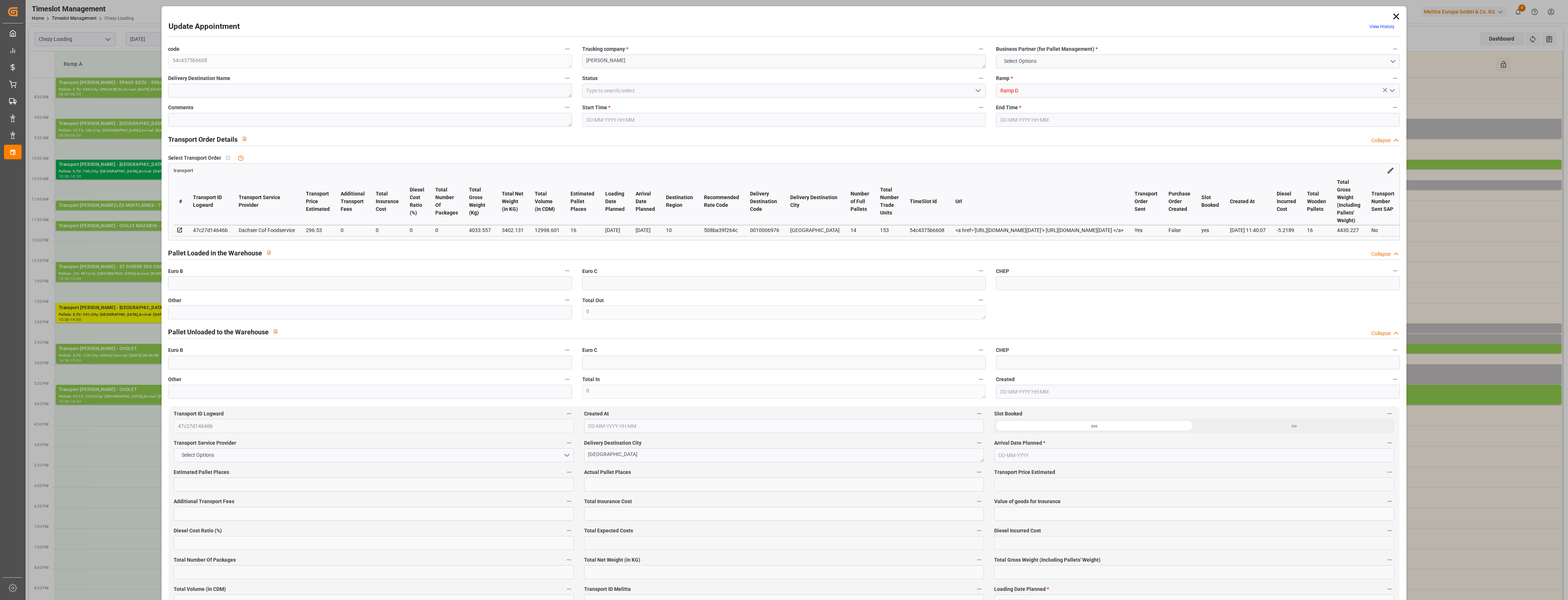
type input "12998.601"
type input "10"
type input "14"
type input "153"
type input "16"
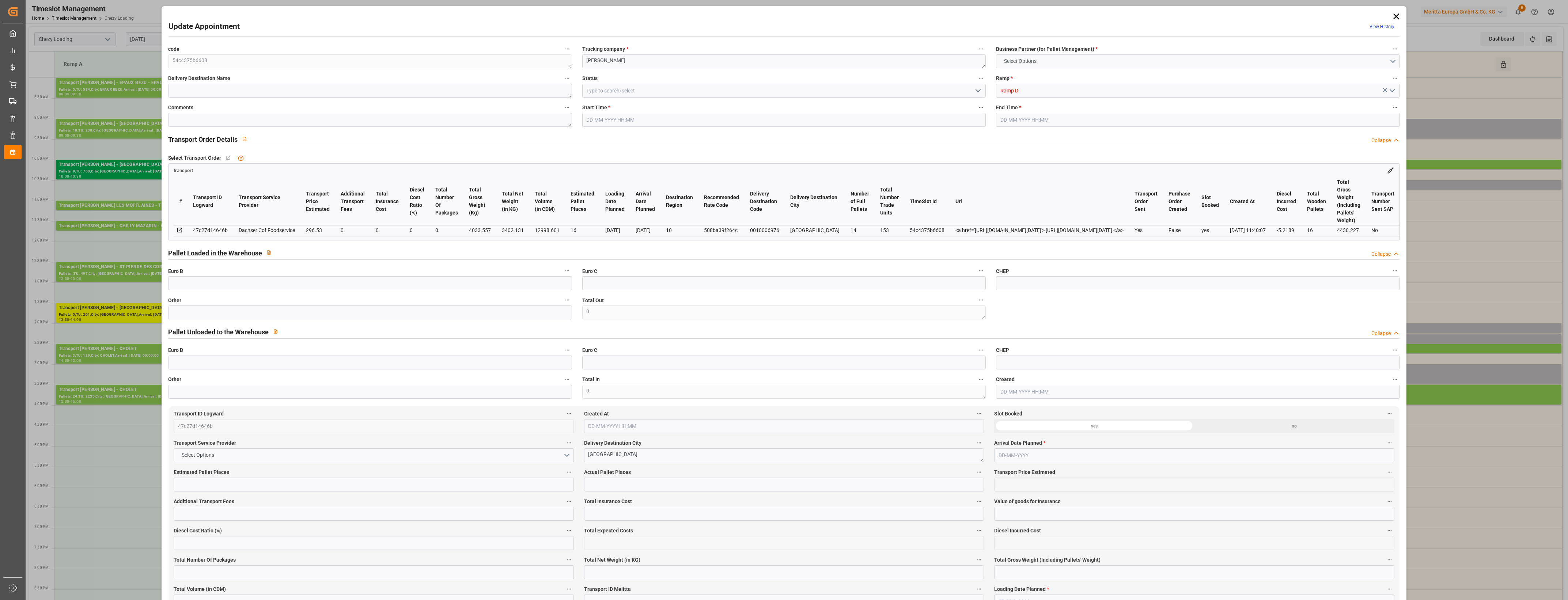
type input "101"
type input "4033.557"
type input "0"
type input "4710.8598"
type input "0"
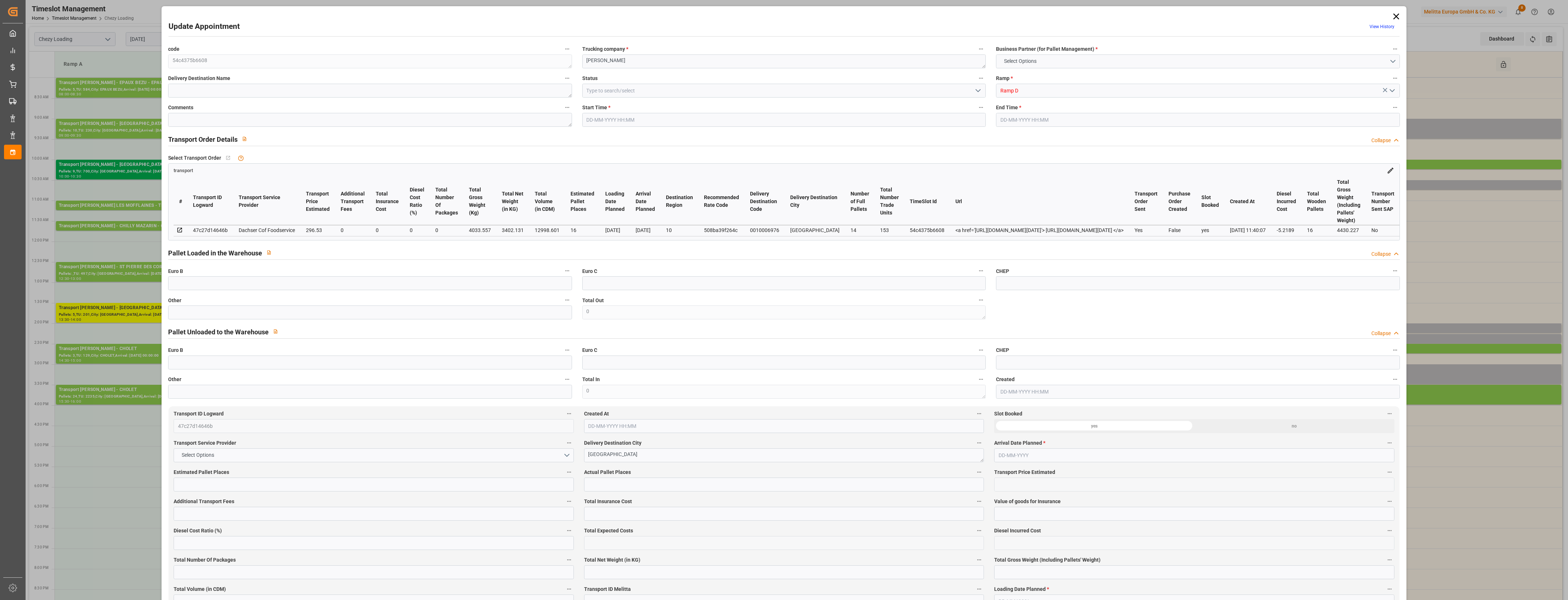
type input "0"
type input "21"
type input "35"
type input "[DATE] 10:30"
type input "[DATE] 10:45"
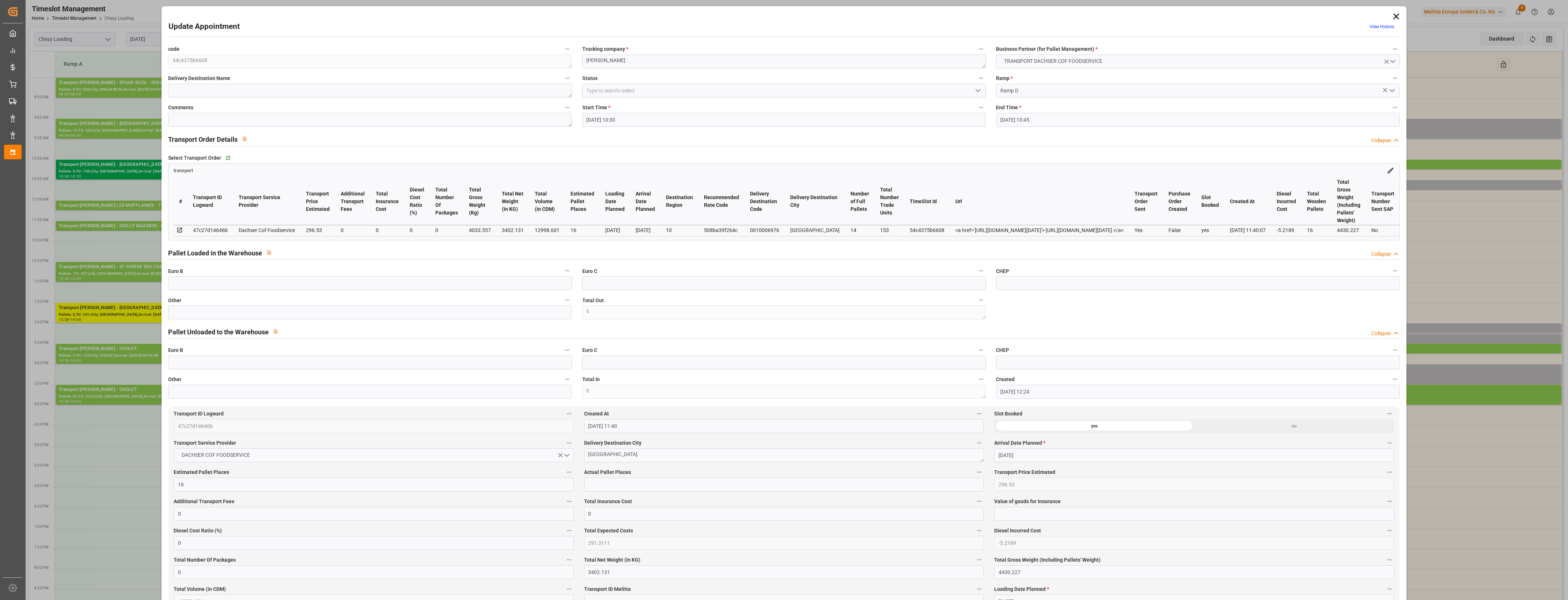
type input "[DATE] 12:24"
type input "[DATE] 11:40"
type input "[DATE]"
click at [1393, 15] on icon at bounding box center [1396, 16] width 6 height 6
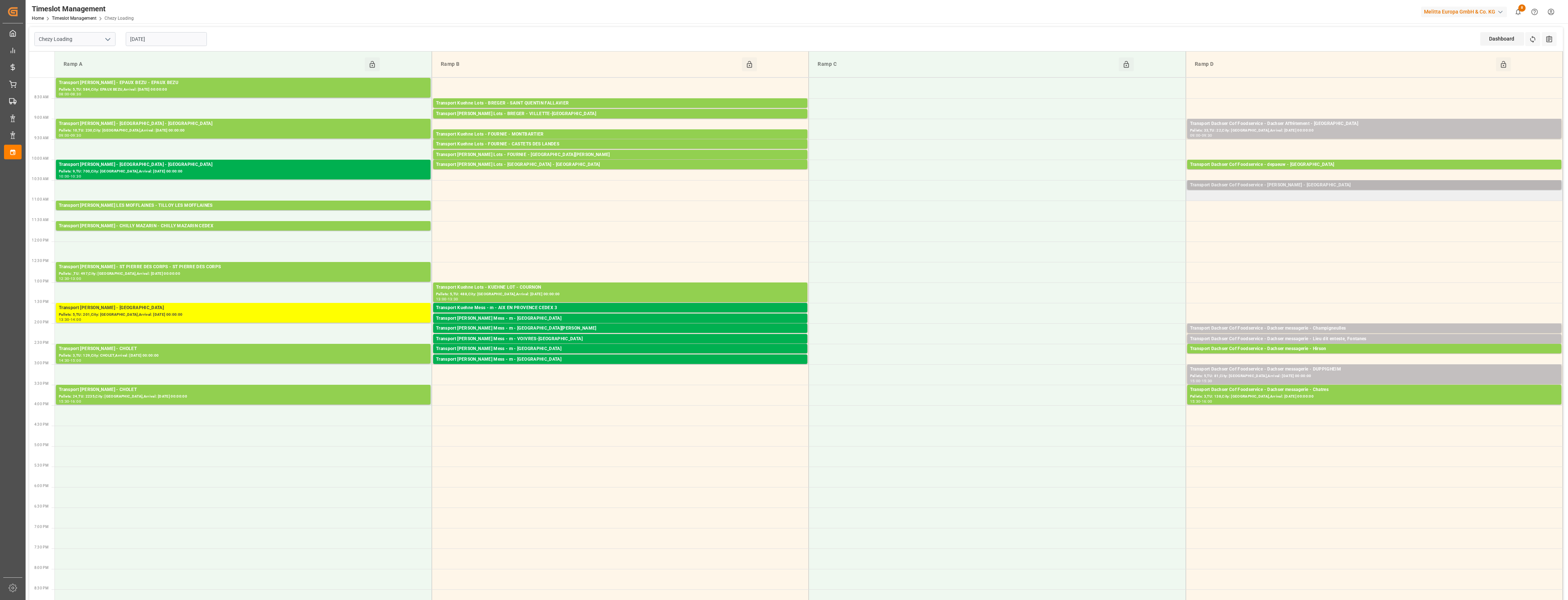
click at [1325, 185] on div "Transport Dachser Cof Foodservice - [PERSON_NAME] - [GEOGRAPHIC_DATA]" at bounding box center [1374, 184] width 368 height 7
click at [1102, 218] on button "Open" at bounding box center [1091, 218] width 51 height 9
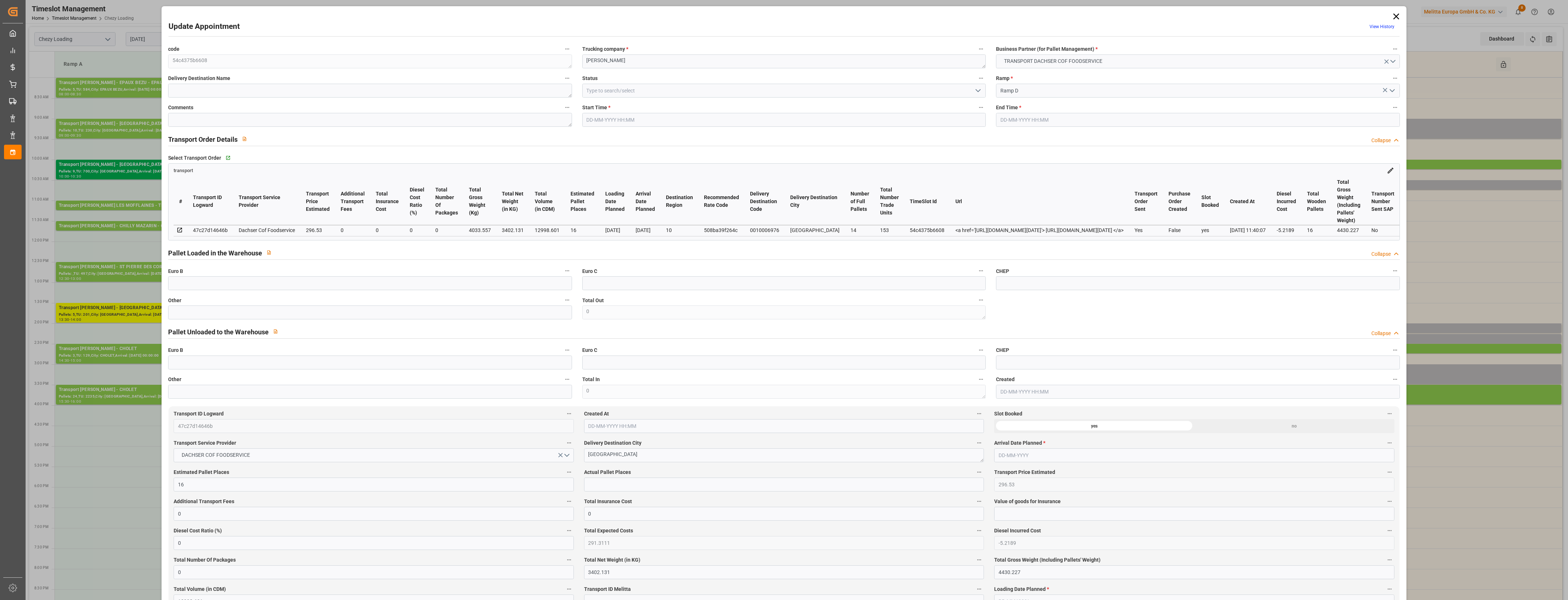
type input "16"
type input "296.53"
type input "0"
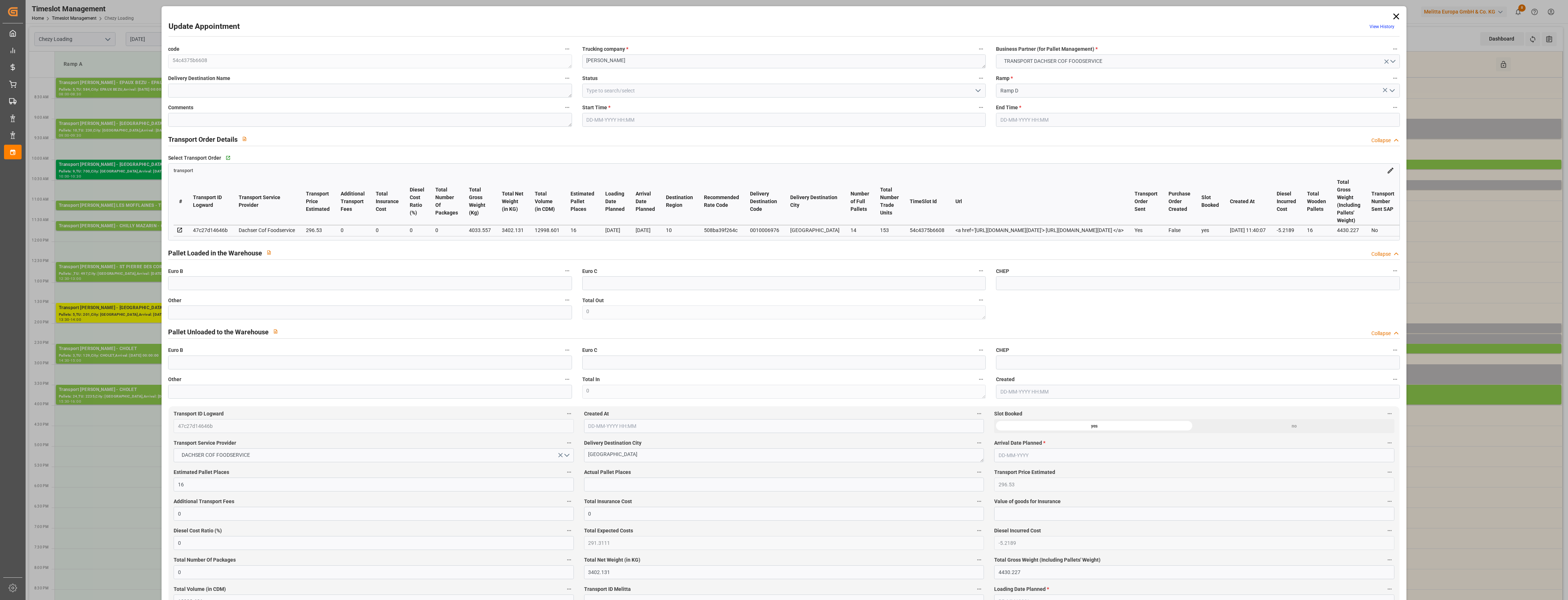
type input "291.3111"
type input "-5.2189"
type input "0"
type input "3402.131"
type input "4430.227"
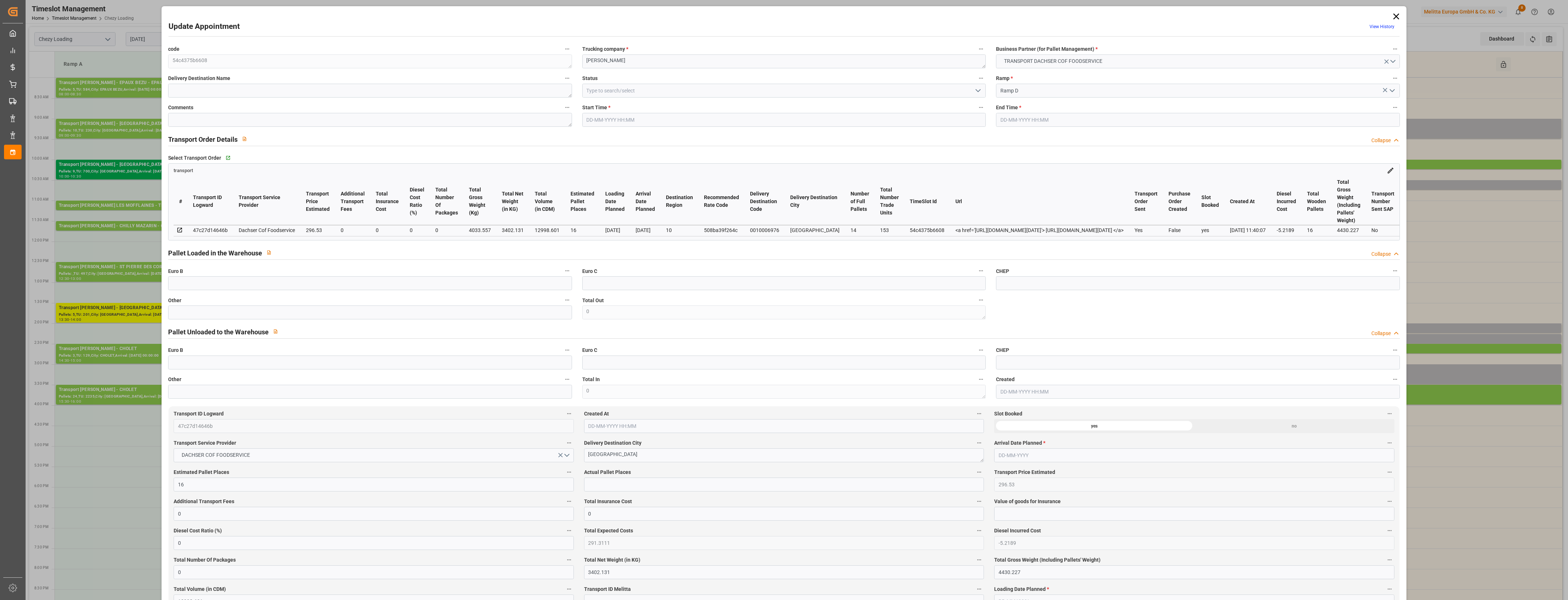
type input "12998.601"
type input "10"
type input "14"
type input "153"
type input "16"
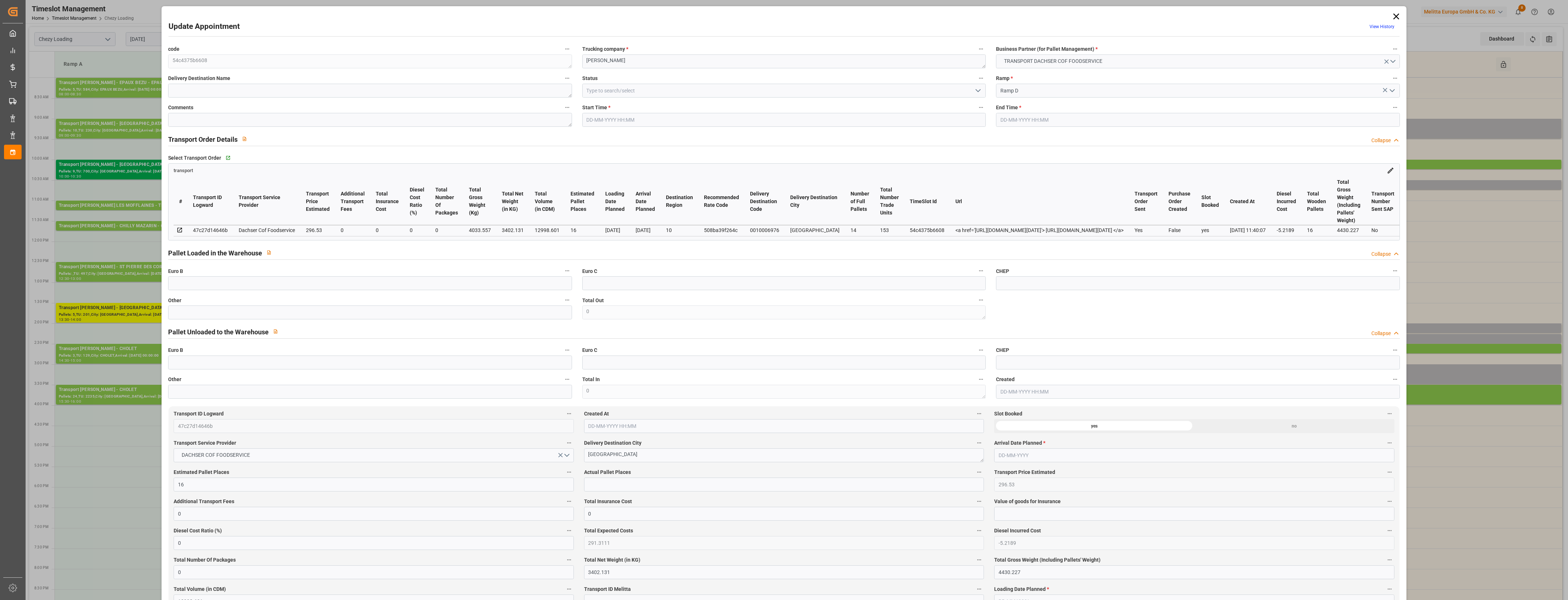
type input "101"
type input "4033.557"
type input "0"
type input "4710.8598"
type input "0"
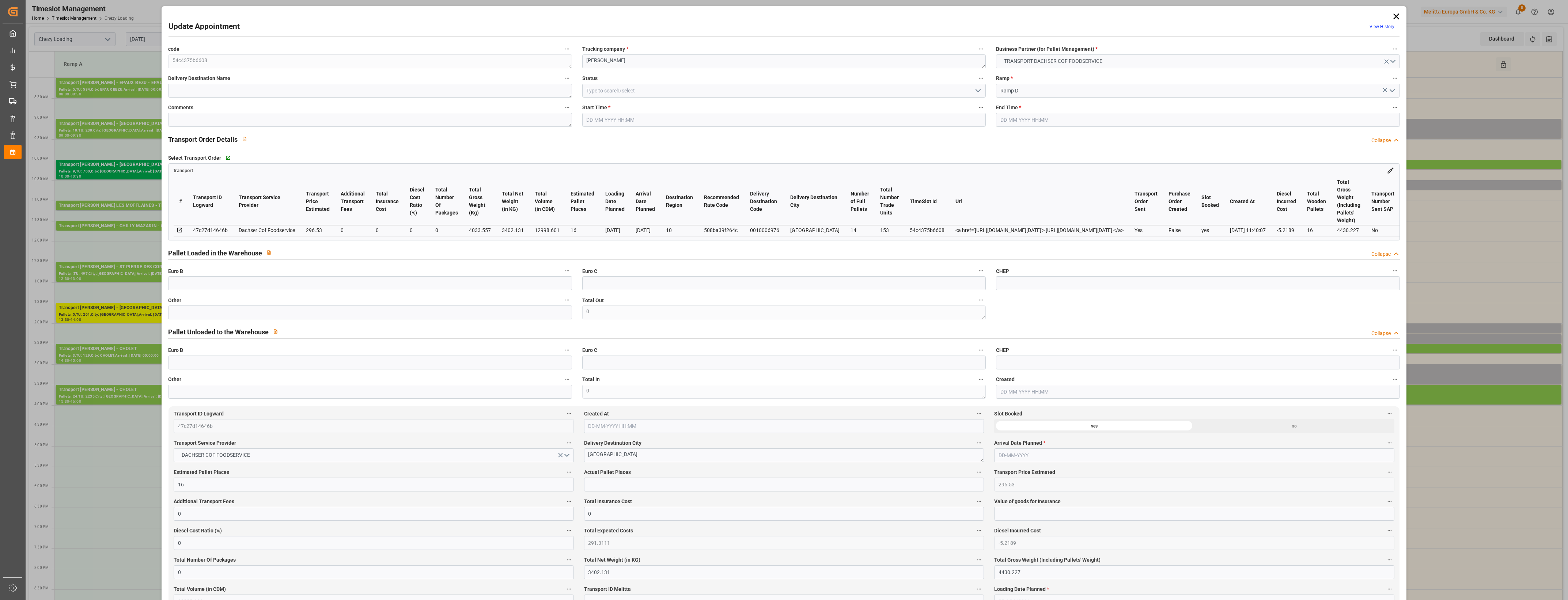
type input "0"
type input "21"
type input "35"
type input "[DATE] 10:30"
type input "[DATE] 10:45"
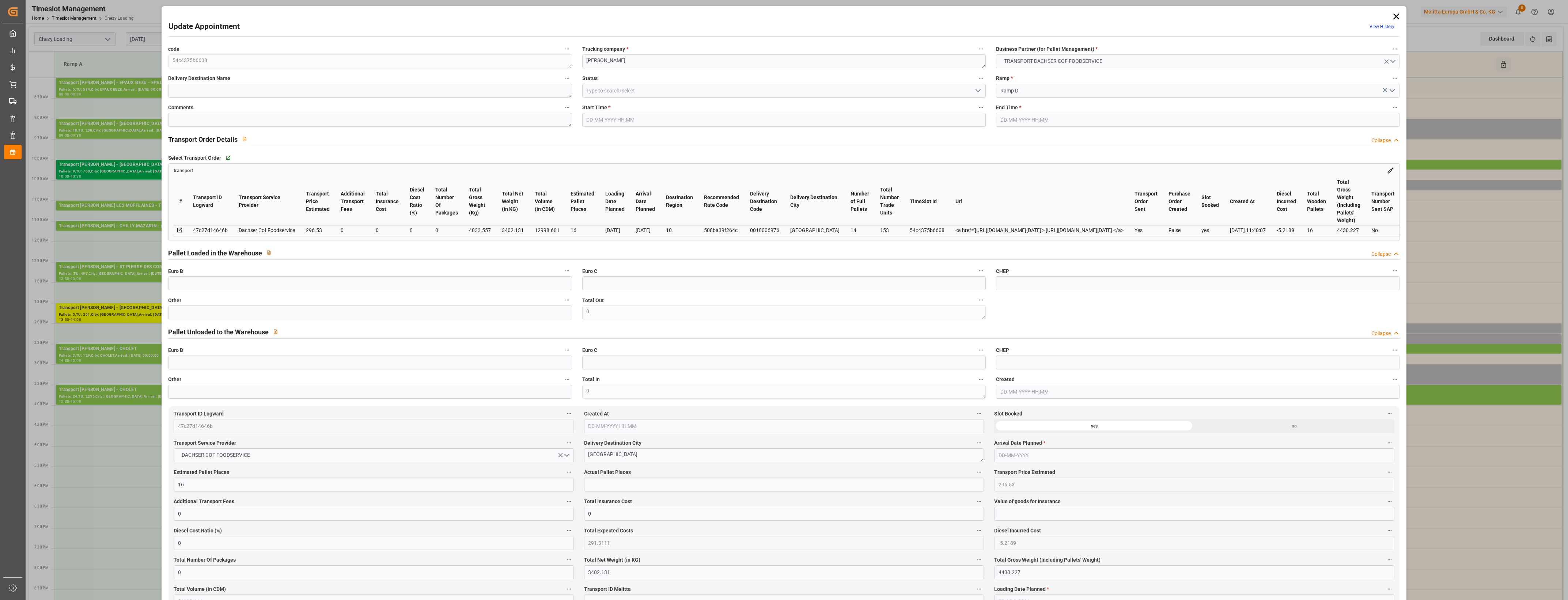
type input "[DATE] 12:24"
type input "[DATE] 11:40"
type input "[DATE]"
click at [980, 90] on icon "open menu" at bounding box center [978, 91] width 9 height 9
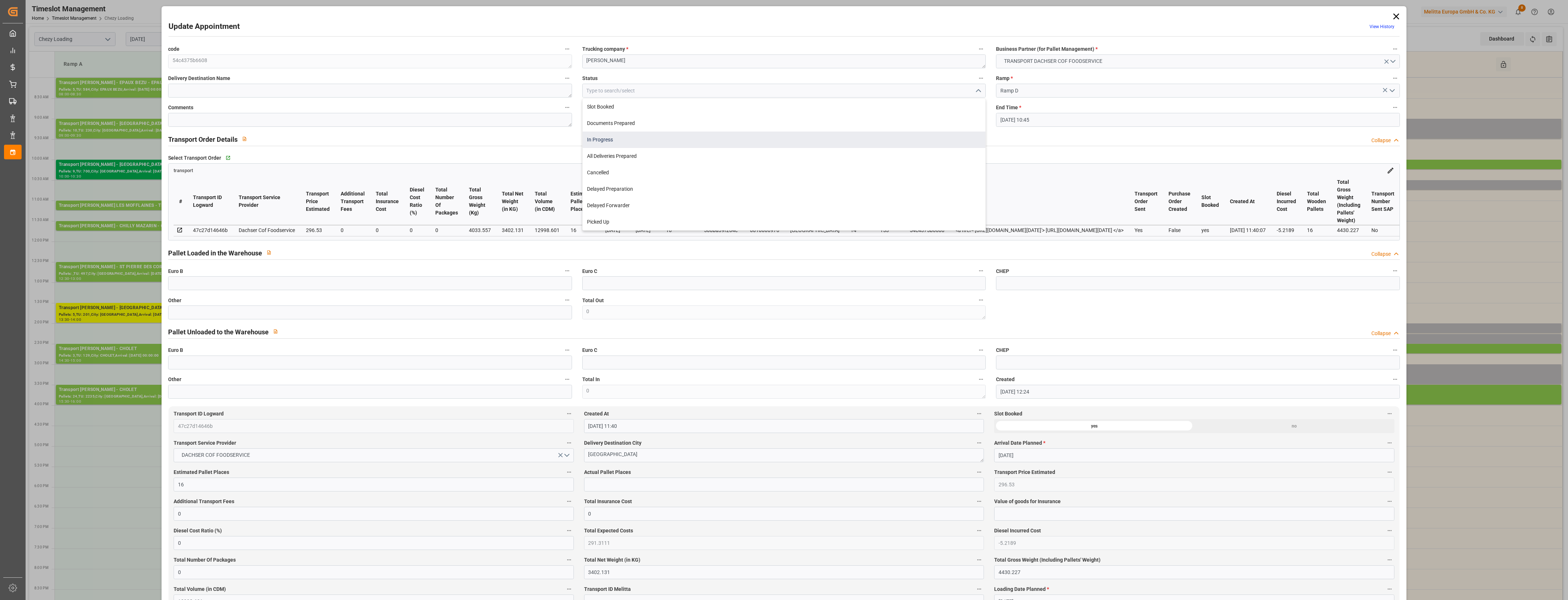
click at [645, 141] on div "In Progress" at bounding box center [784, 140] width 403 height 17
type input "In Progress"
